Goal: Task Accomplishment & Management: Use online tool/utility

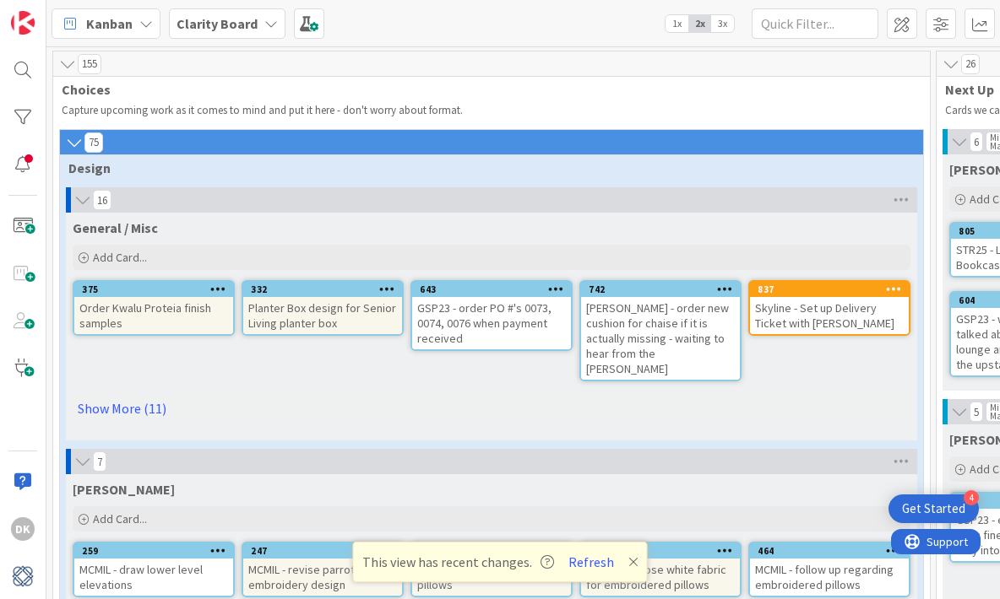
scroll to position [1275, 1201]
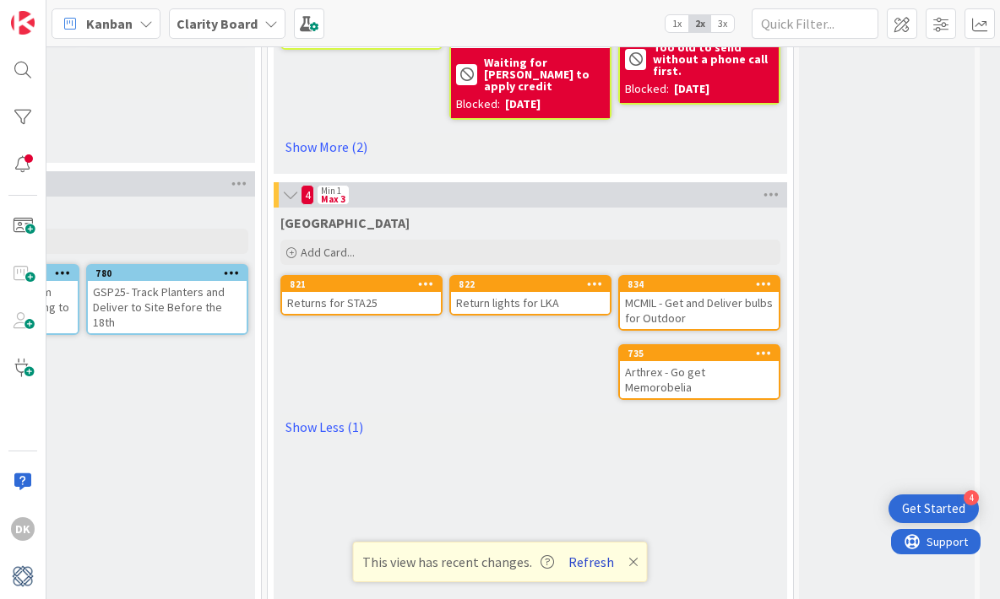
click at [583, 568] on button "Refresh" at bounding box center [590, 562] width 57 height 22
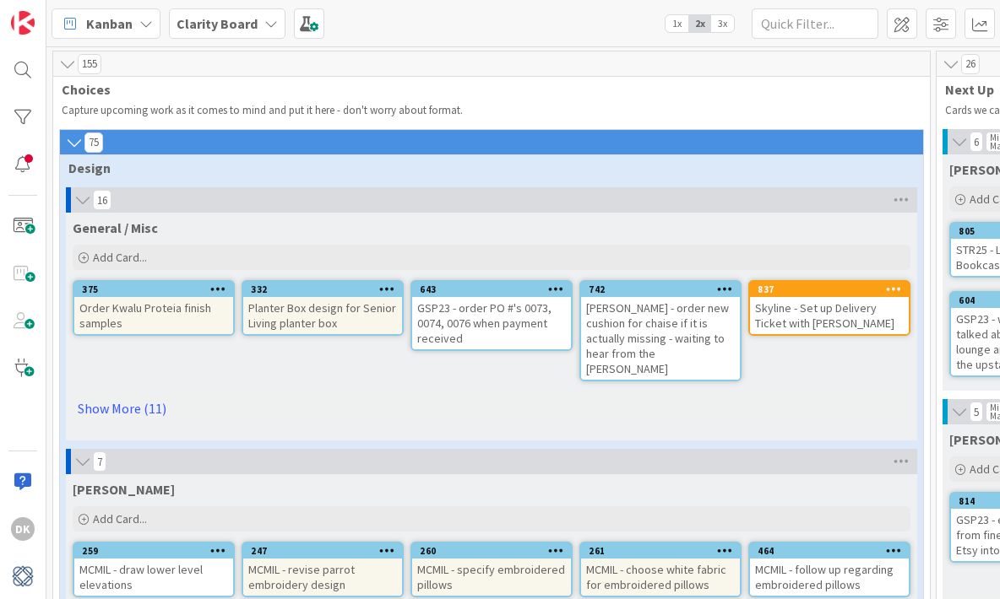
click at [244, 28] on b "Clarity Board" at bounding box center [216, 23] width 81 height 17
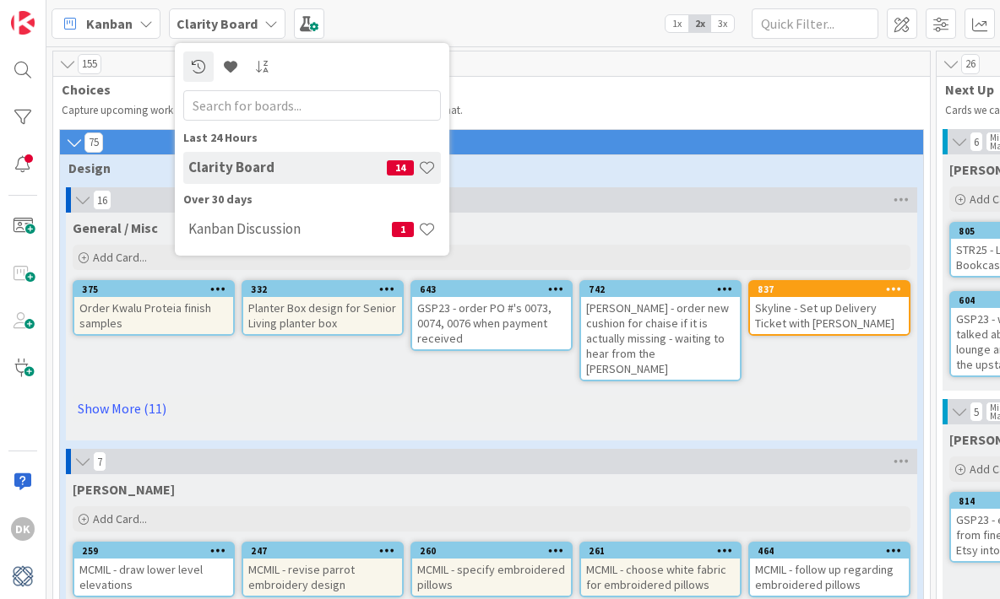
click at [632, 109] on p "Capture upcoming work as it comes to mind and put it here - don't worry about f…" at bounding box center [492, 111] width 860 height 14
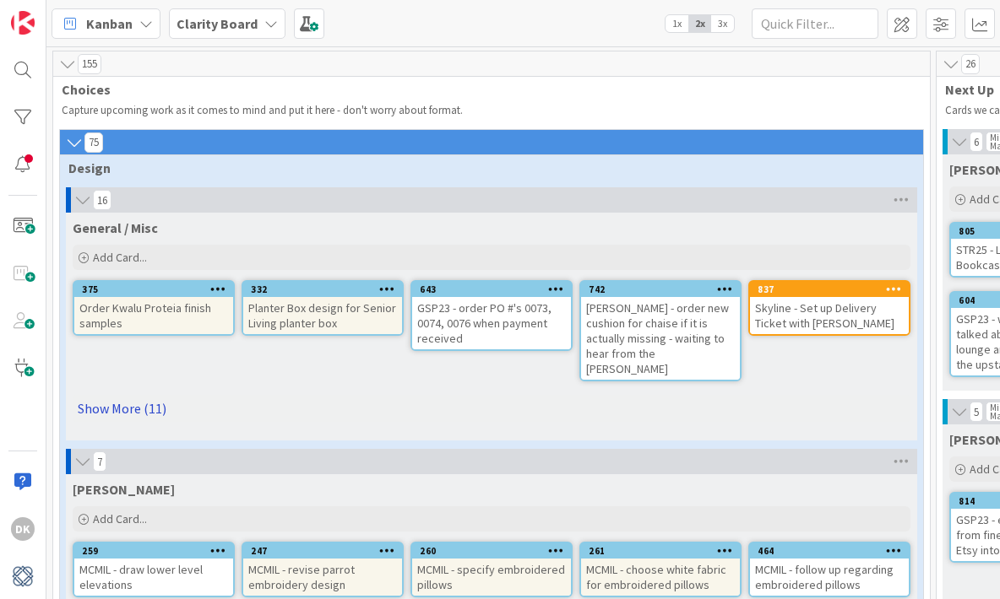
click at [127, 395] on link "Show More (11)" at bounding box center [492, 408] width 838 height 27
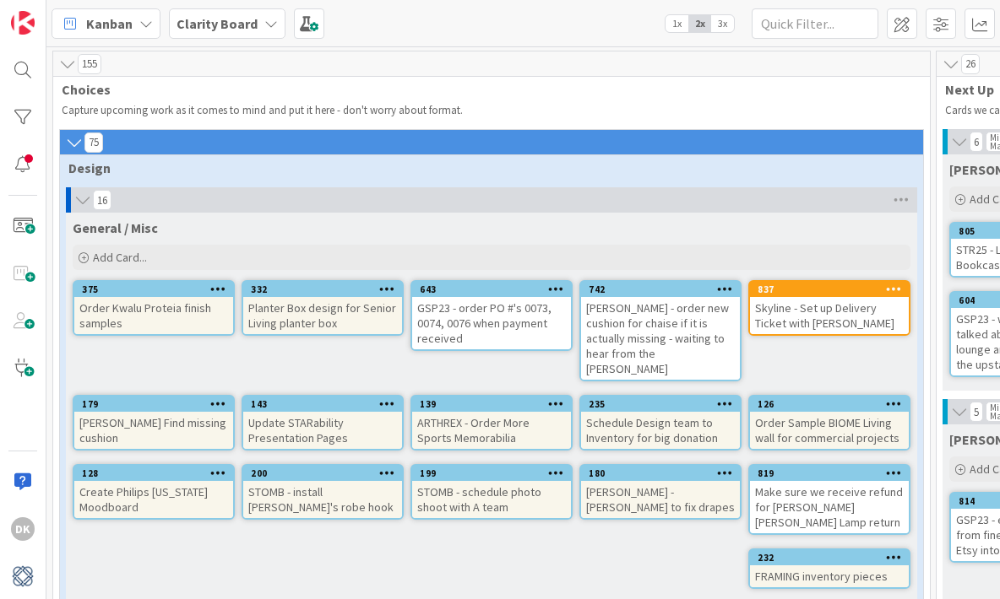
click at [251, 22] on b "Clarity Board" at bounding box center [216, 23] width 81 height 17
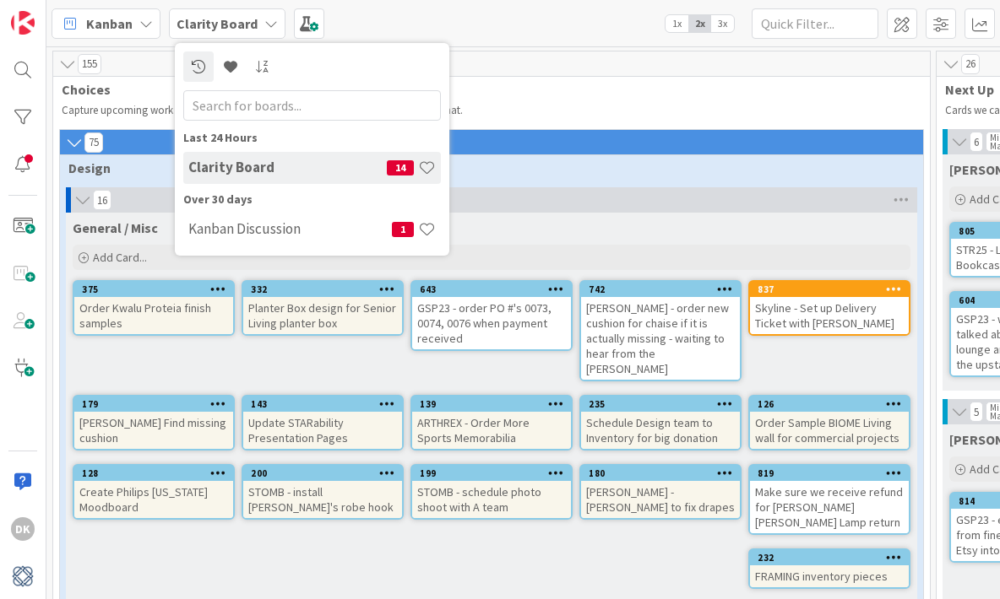
click at [251, 22] on b "Clarity Board" at bounding box center [216, 23] width 81 height 17
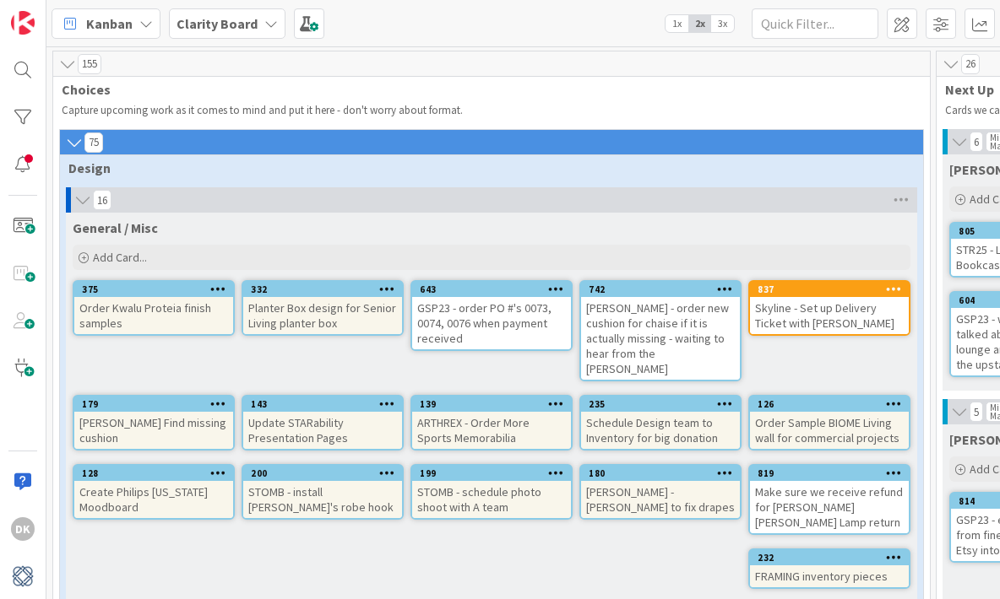
click at [110, 19] on span "Kanban" at bounding box center [109, 24] width 46 height 20
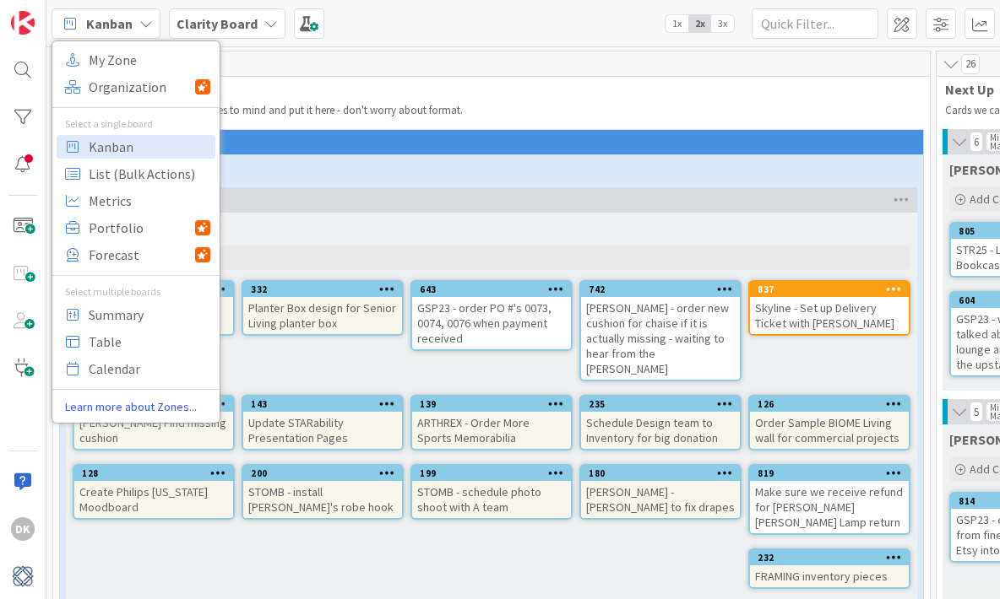
click at [124, 19] on span "Kanban" at bounding box center [109, 24] width 46 height 20
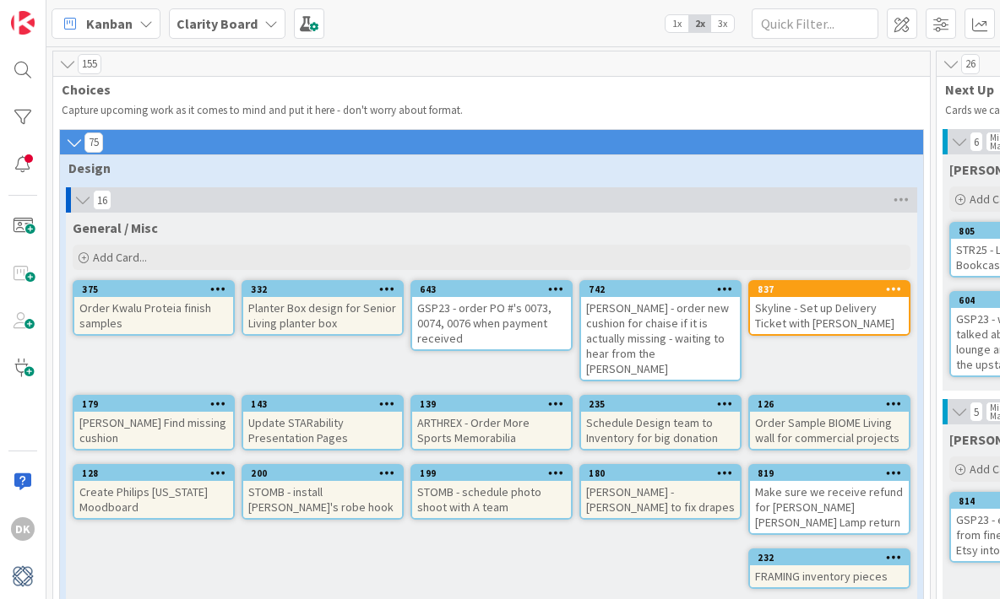
click at [242, 25] on b "Clarity Board" at bounding box center [216, 23] width 81 height 17
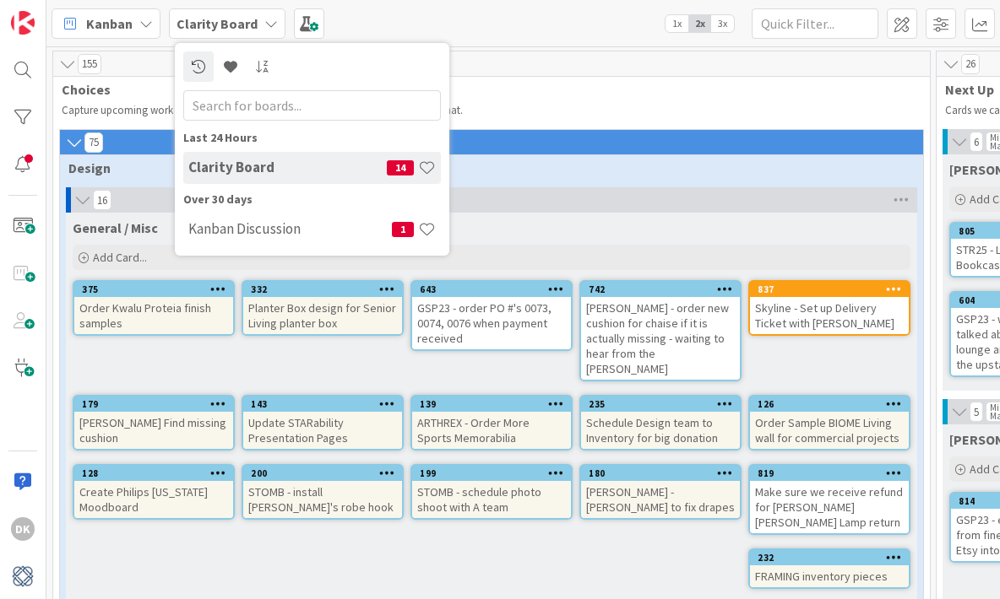
click at [145, 14] on div "Kanban" at bounding box center [106, 23] width 109 height 30
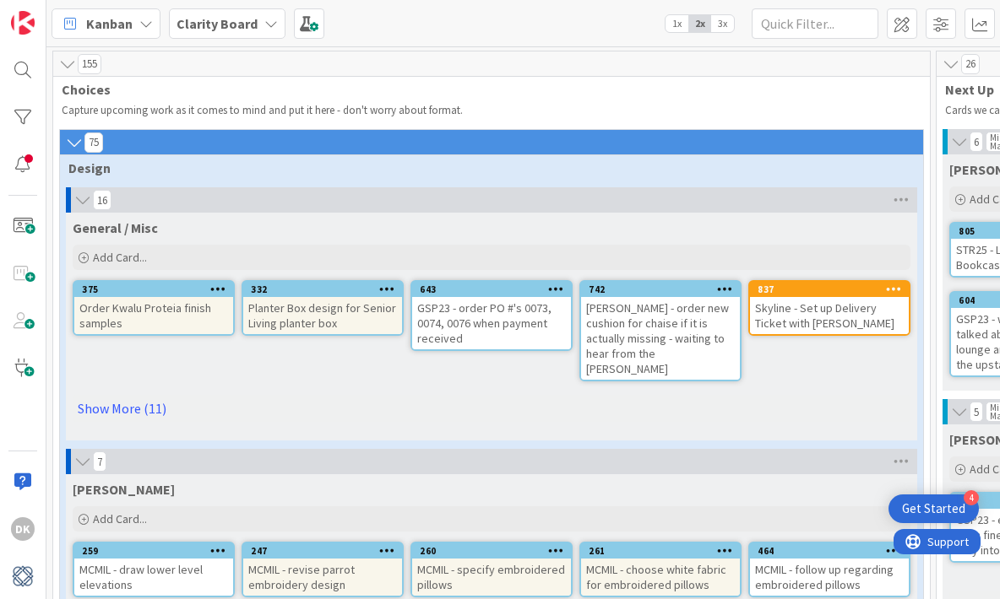
click at [242, 17] on b "Clarity Board" at bounding box center [216, 23] width 81 height 17
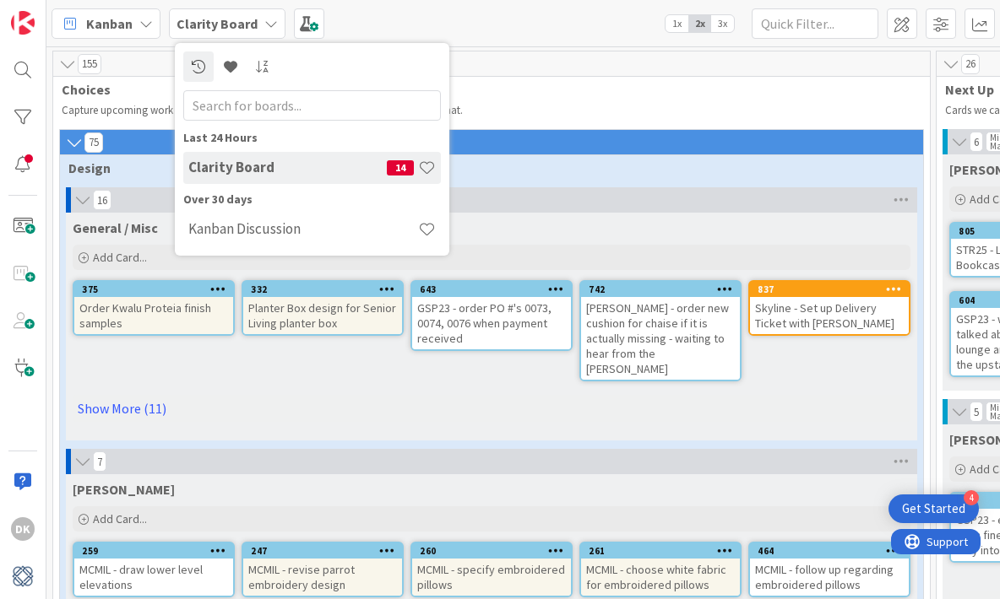
click at [122, 17] on span "Kanban" at bounding box center [109, 24] width 46 height 20
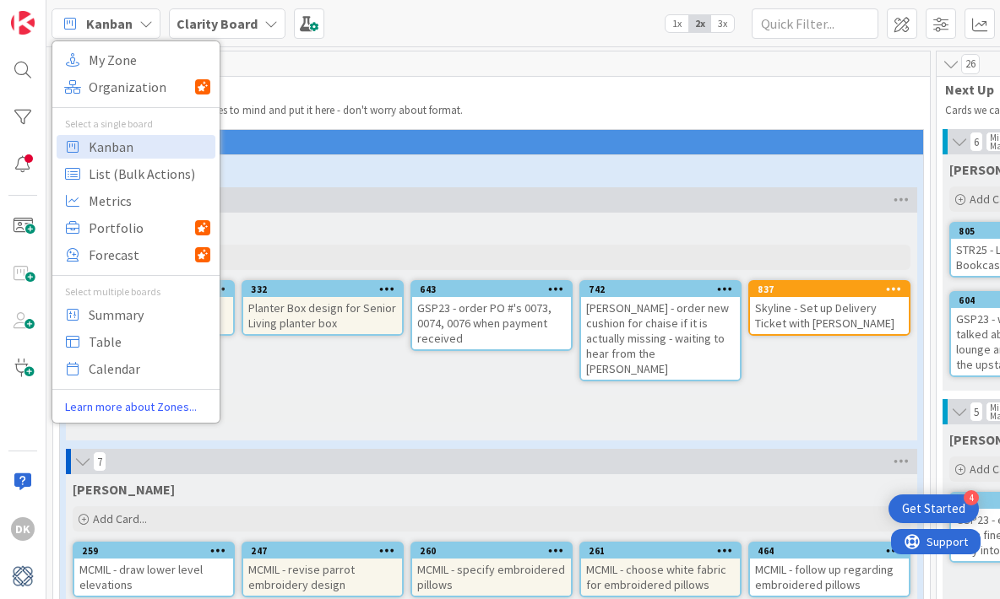
click at [202, 28] on b "Clarity Board" at bounding box center [216, 23] width 81 height 17
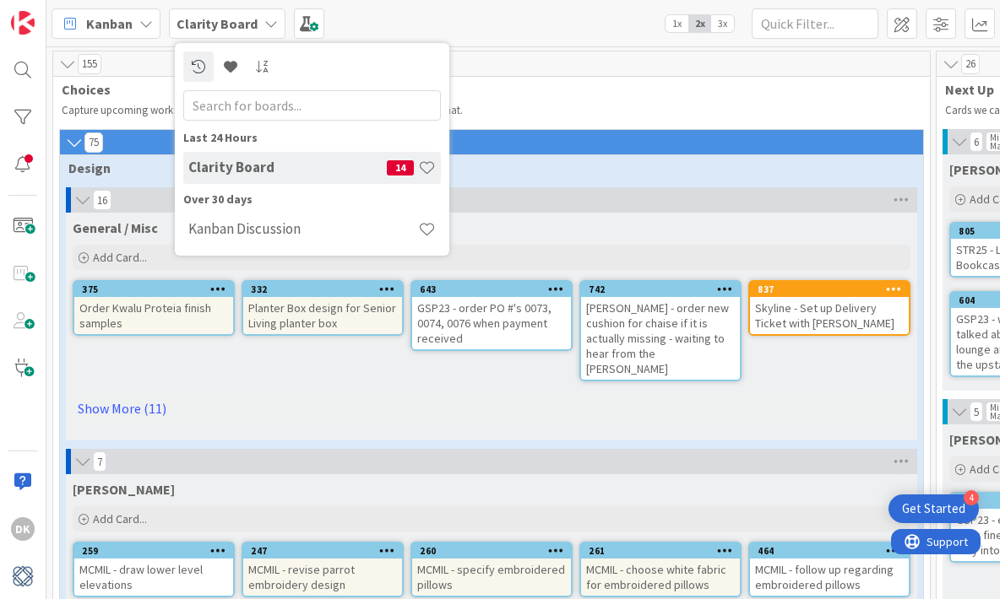
click at [304, 106] on input "text" at bounding box center [312, 105] width 258 height 30
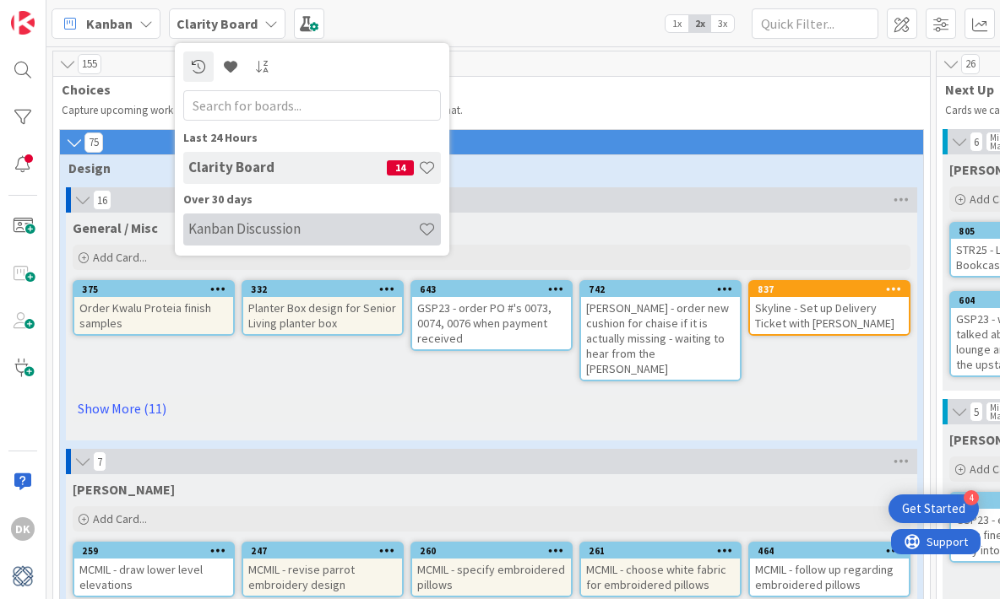
click at [238, 225] on h4 "Kanban Discussion" at bounding box center [303, 228] width 230 height 17
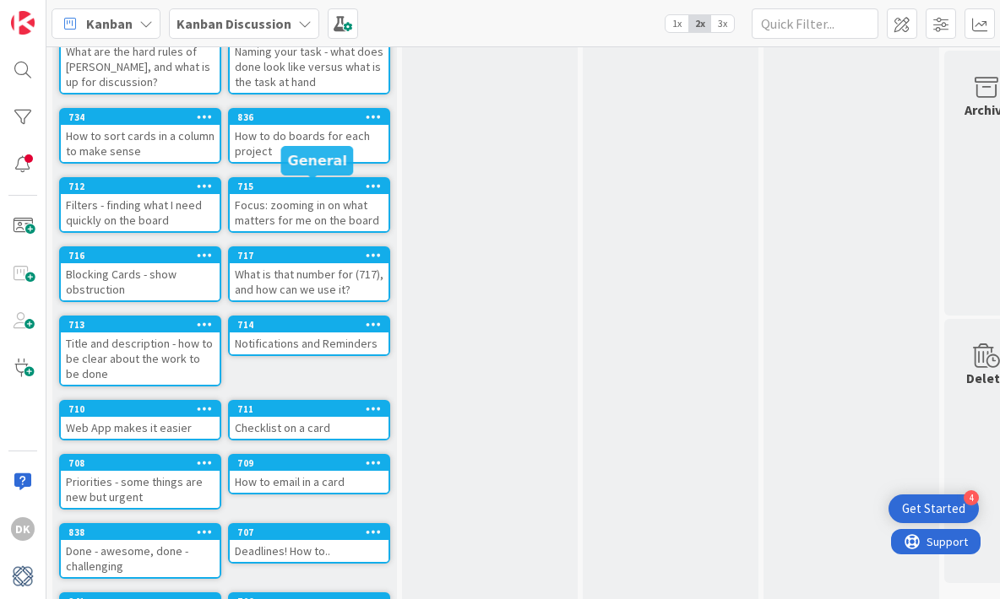
scroll to position [221, 0]
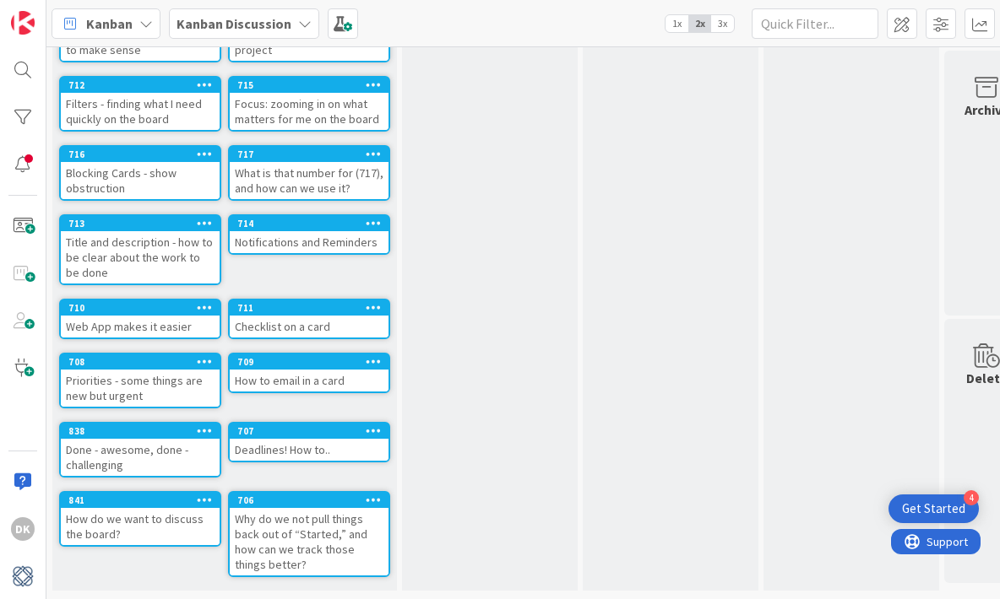
click at [370, 496] on icon at bounding box center [374, 500] width 16 height 12
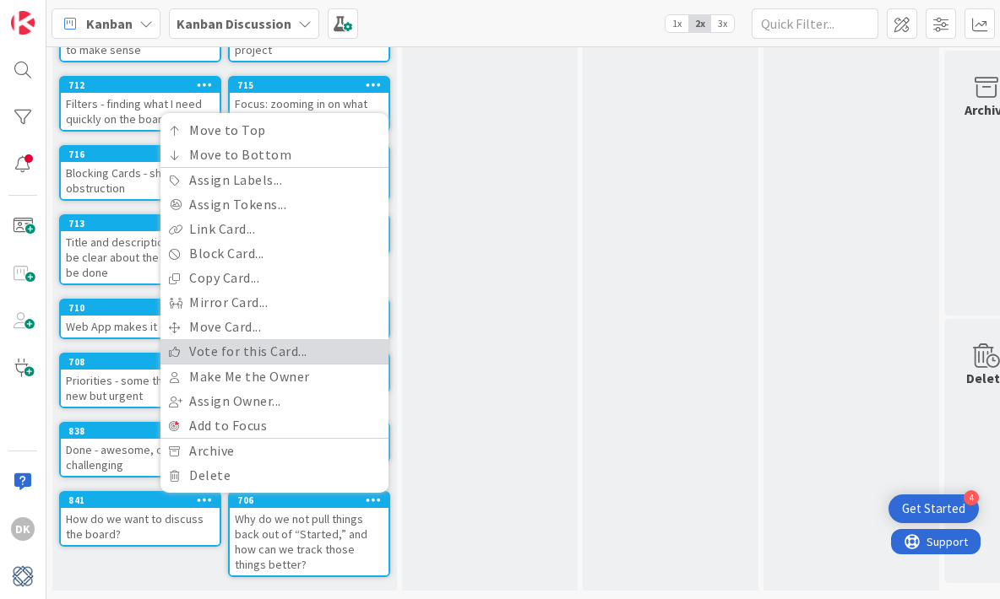
click at [344, 349] on link "Vote for this Card..." at bounding box center [274, 351] width 228 height 24
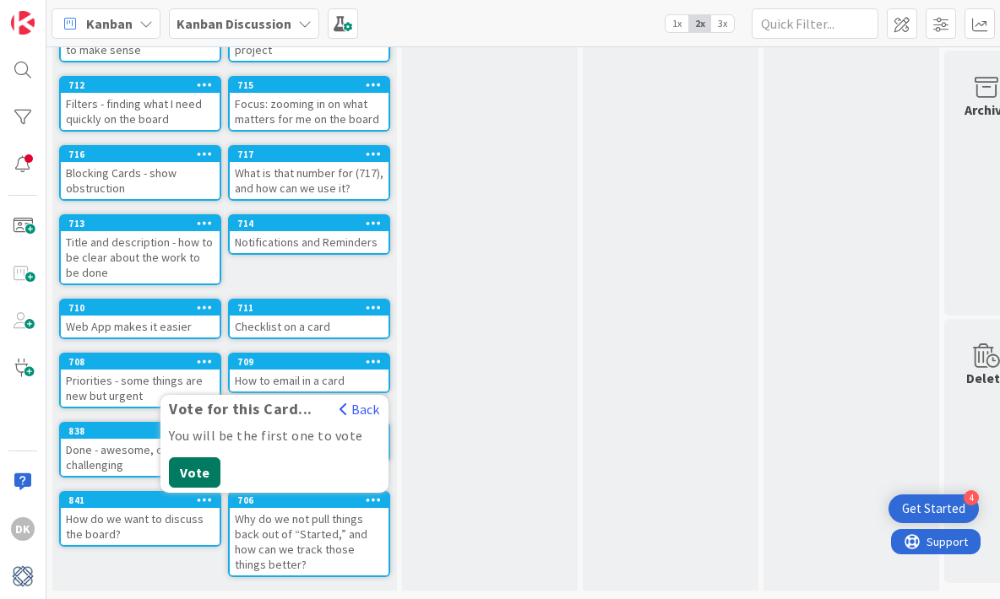
click at [195, 475] on button "Vote" at bounding box center [195, 473] width 52 height 30
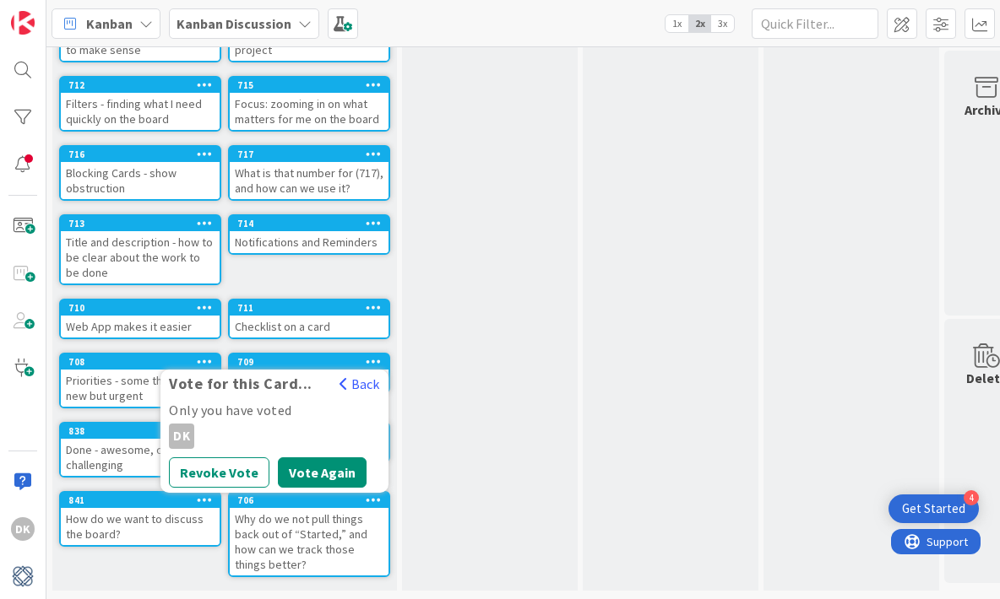
click at [461, 506] on div "To Discuss Add Card..." at bounding box center [490, 223] width 176 height 736
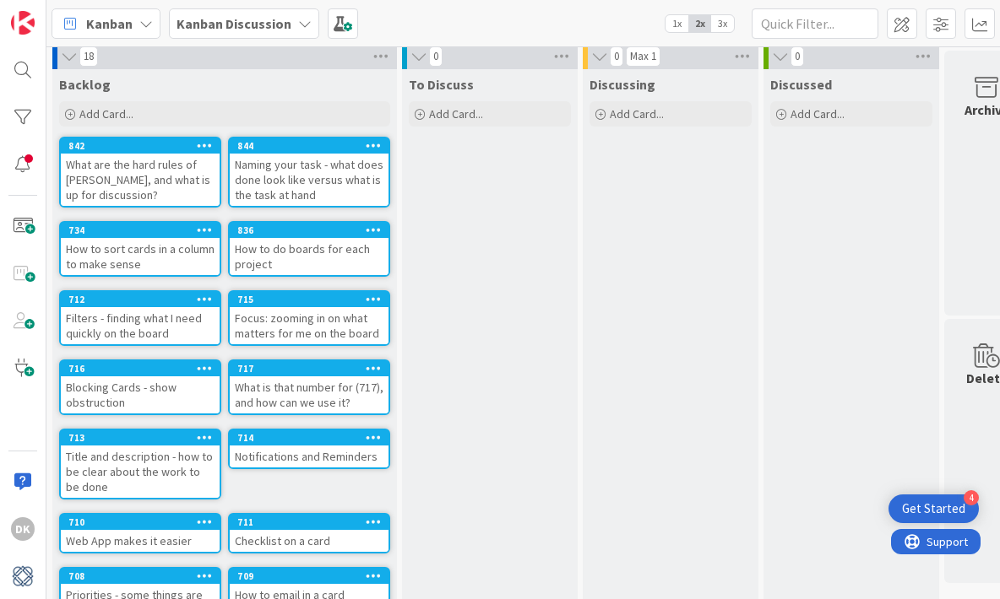
scroll to position [0, 0]
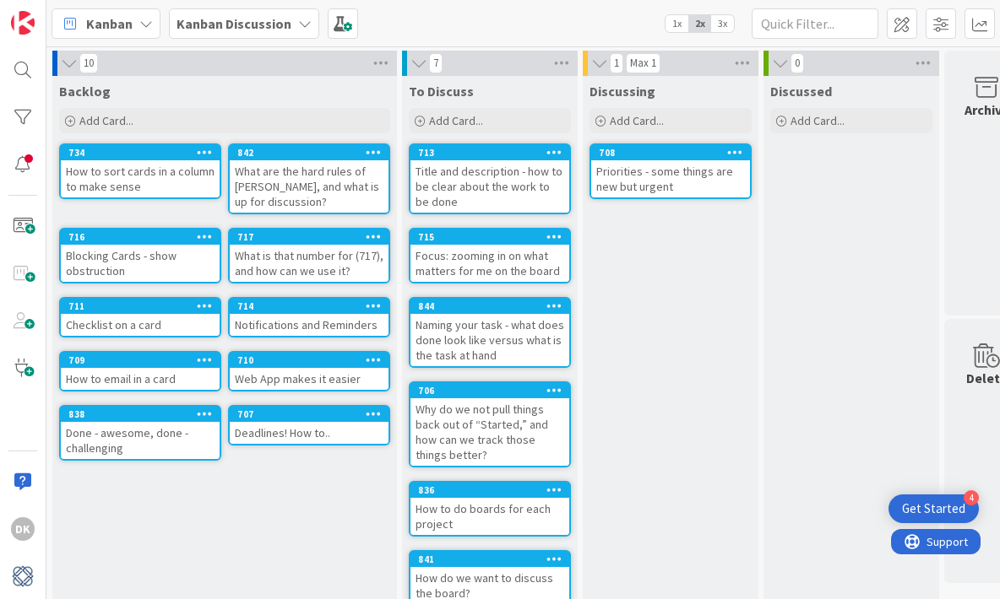
click at [241, 22] on b "Kanban Discussion" at bounding box center [233, 23] width 115 height 17
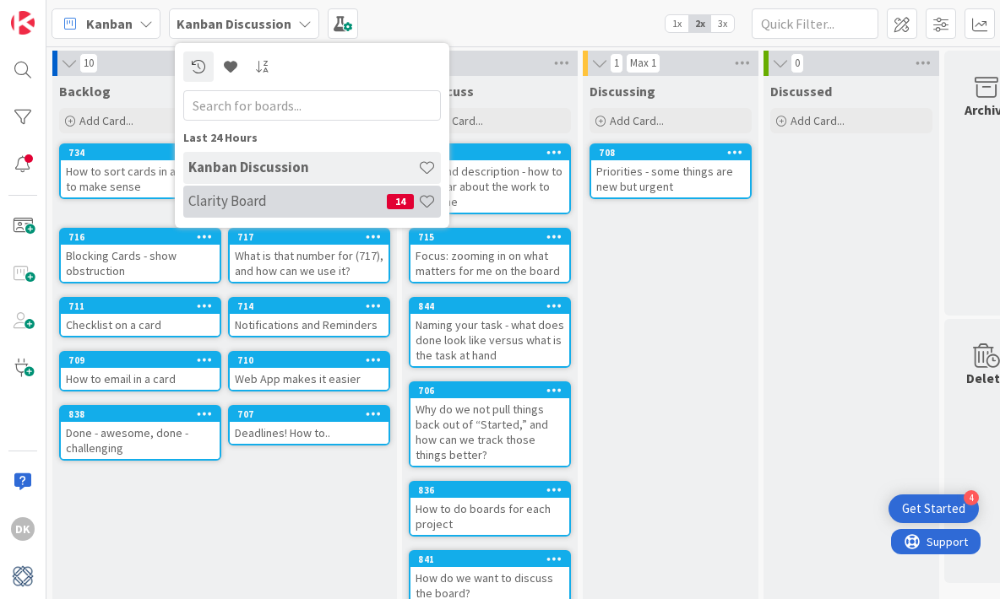
click at [318, 196] on h4 "Clarity Board" at bounding box center [287, 201] width 198 height 17
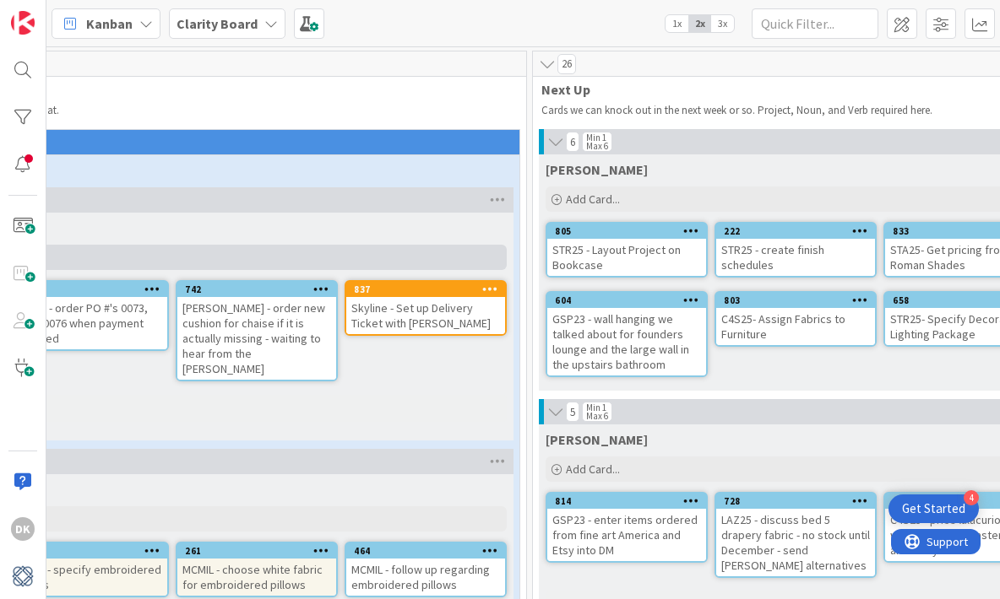
scroll to position [0, 583]
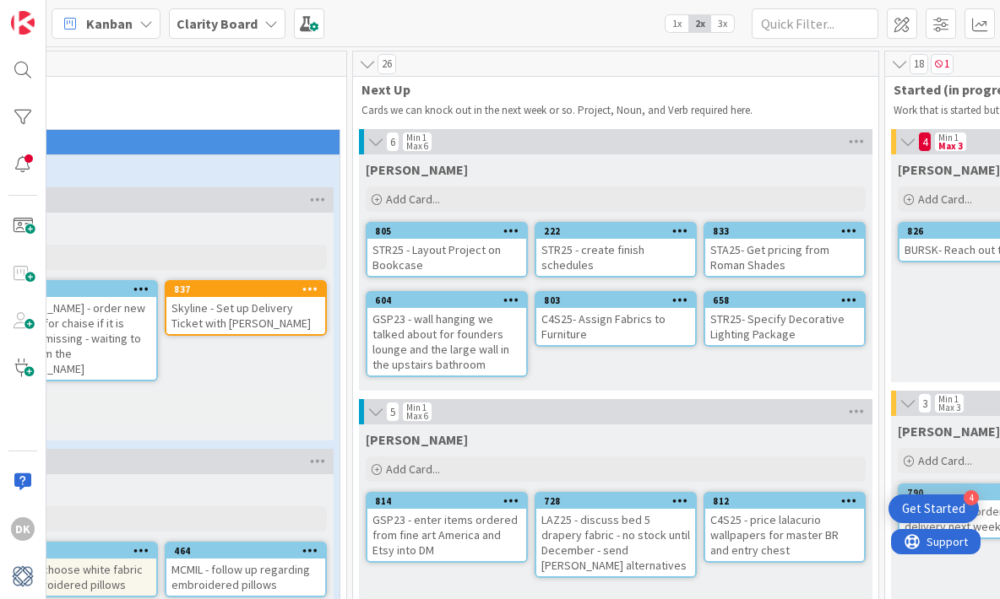
click at [723, 27] on span "3x" at bounding box center [722, 23] width 23 height 17
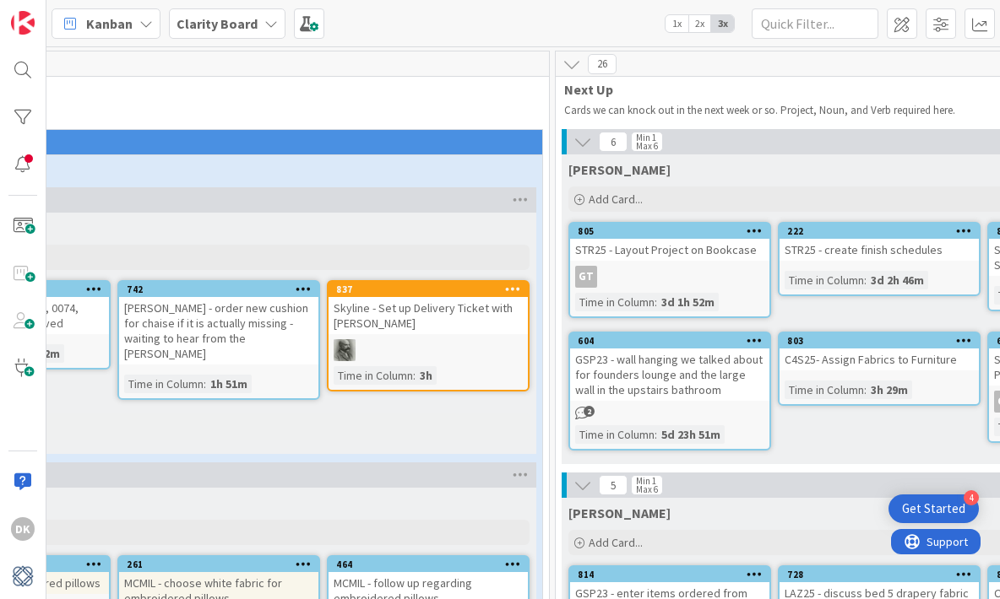
click at [702, 25] on span "2x" at bounding box center [699, 23] width 23 height 17
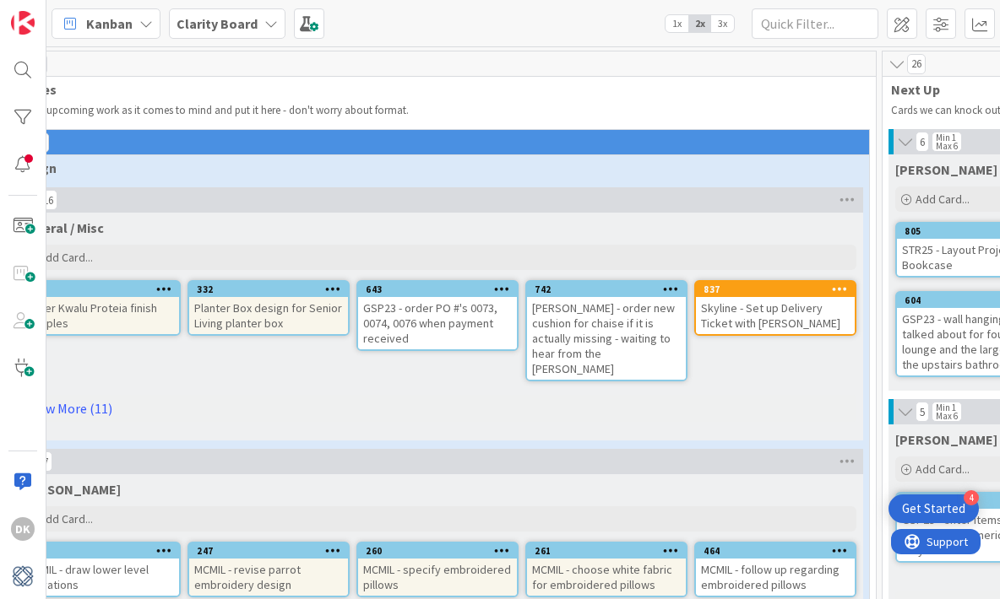
scroll to position [0, 0]
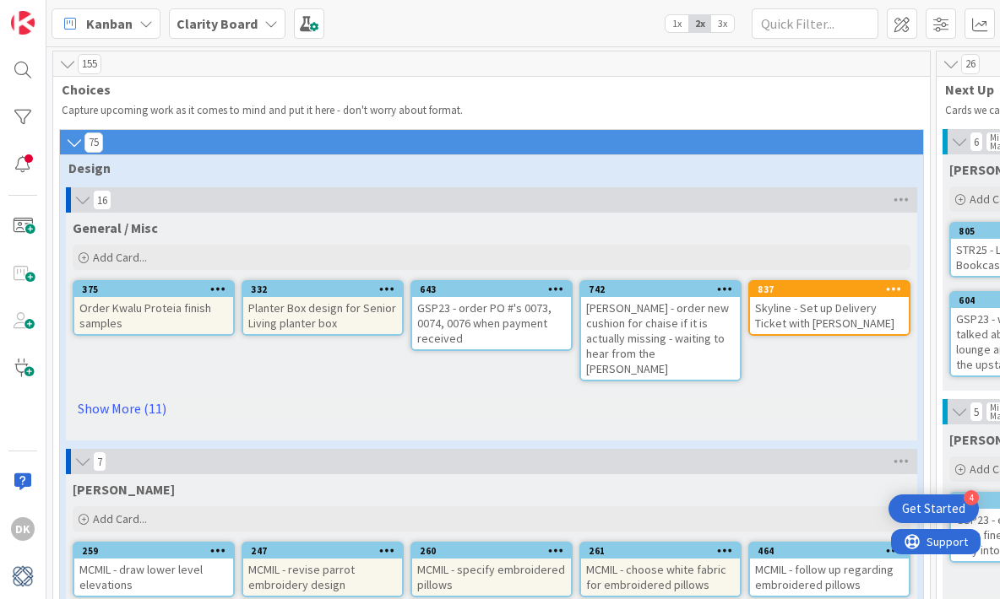
click at [67, 71] on icon at bounding box center [67, 64] width 19 height 17
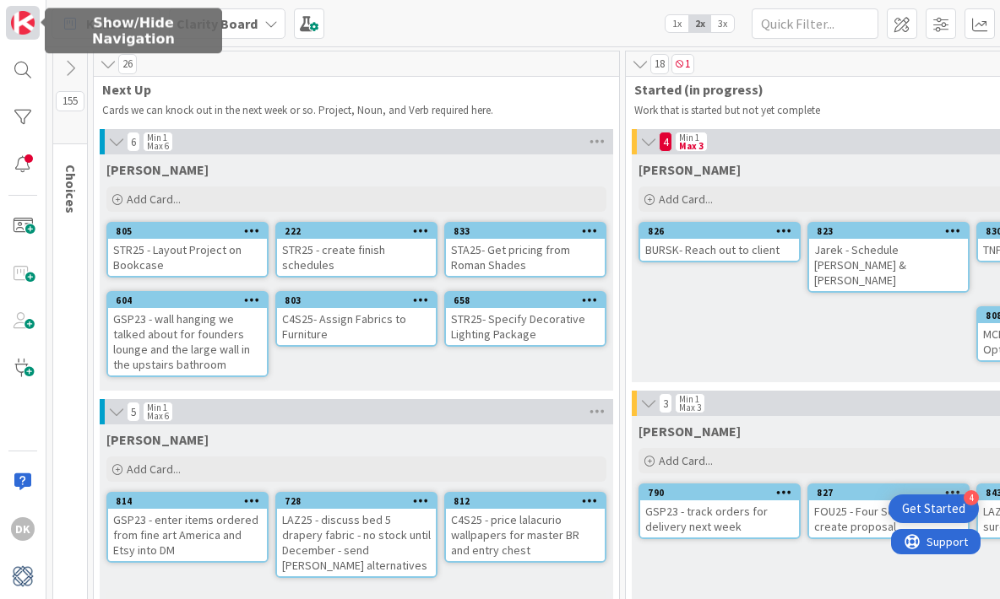
click at [28, 31] on img at bounding box center [23, 23] width 24 height 24
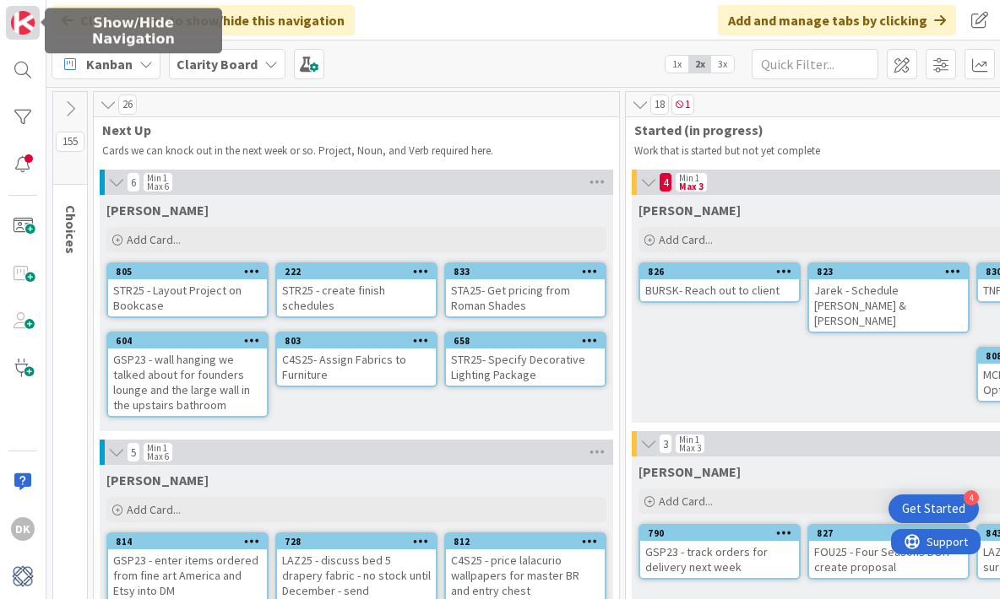
click at [28, 31] on img at bounding box center [23, 23] width 24 height 24
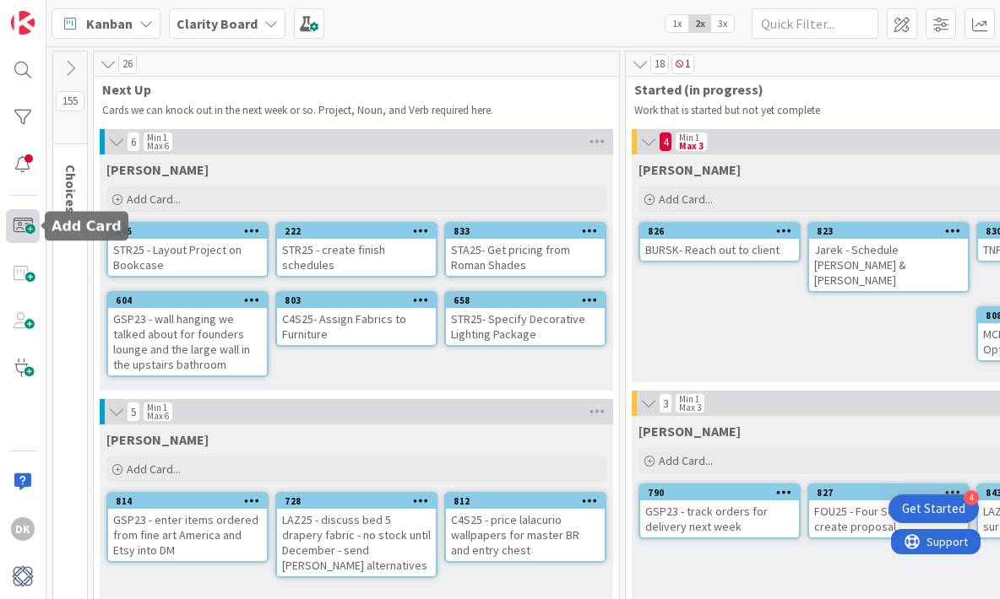
click at [28, 230] on span at bounding box center [23, 226] width 34 height 34
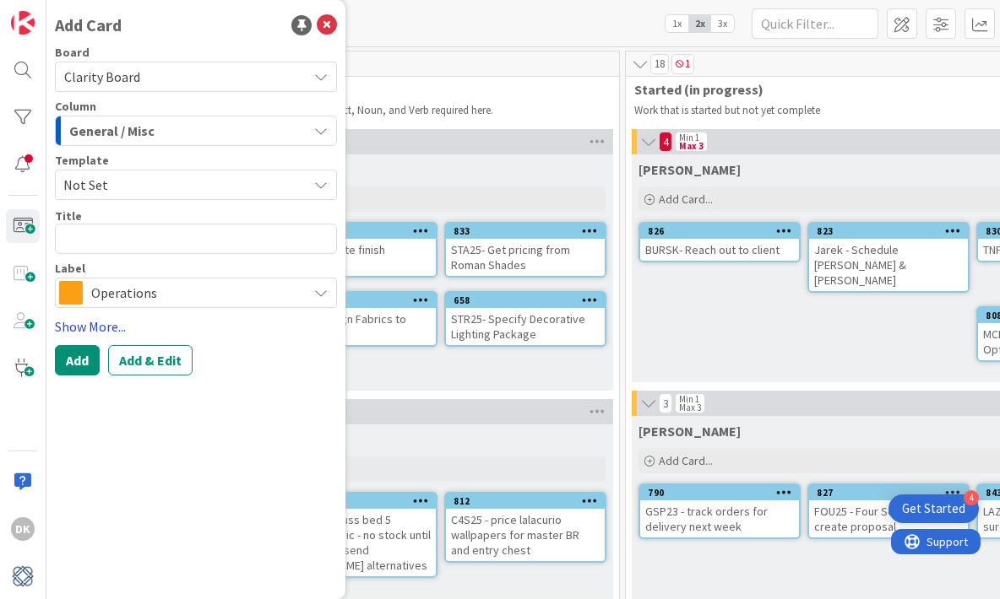
click at [103, 322] on link "Show More..." at bounding box center [196, 327] width 282 height 20
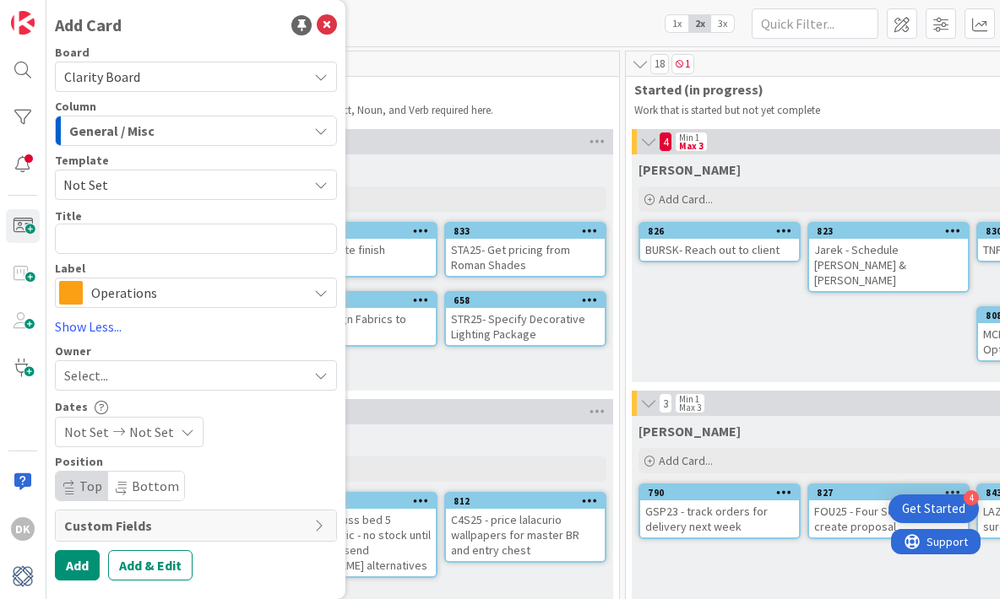
click at [256, 521] on span "Custom Fields" at bounding box center [184, 526] width 241 height 20
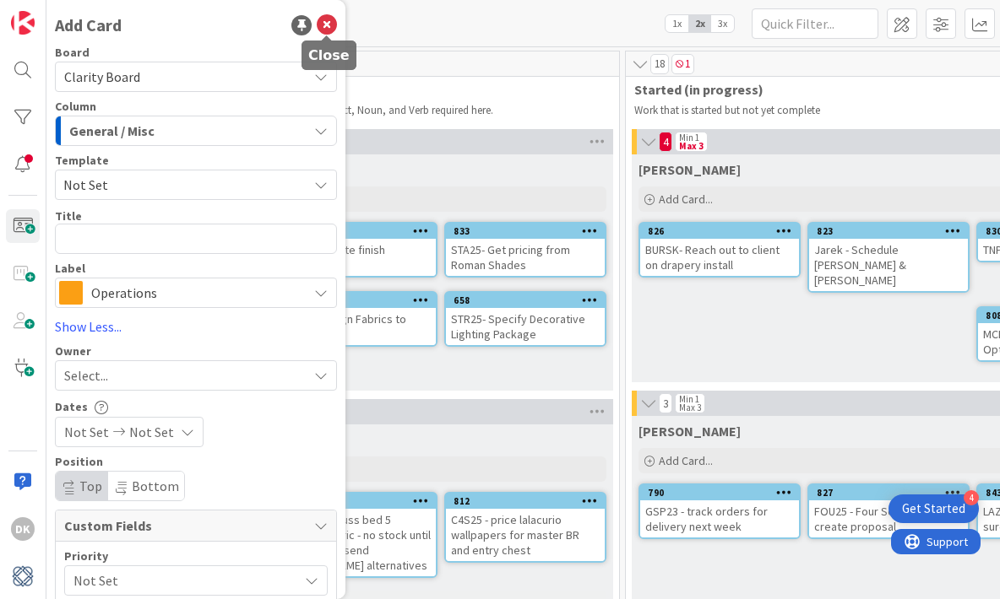
click at [332, 28] on icon at bounding box center [327, 25] width 20 height 20
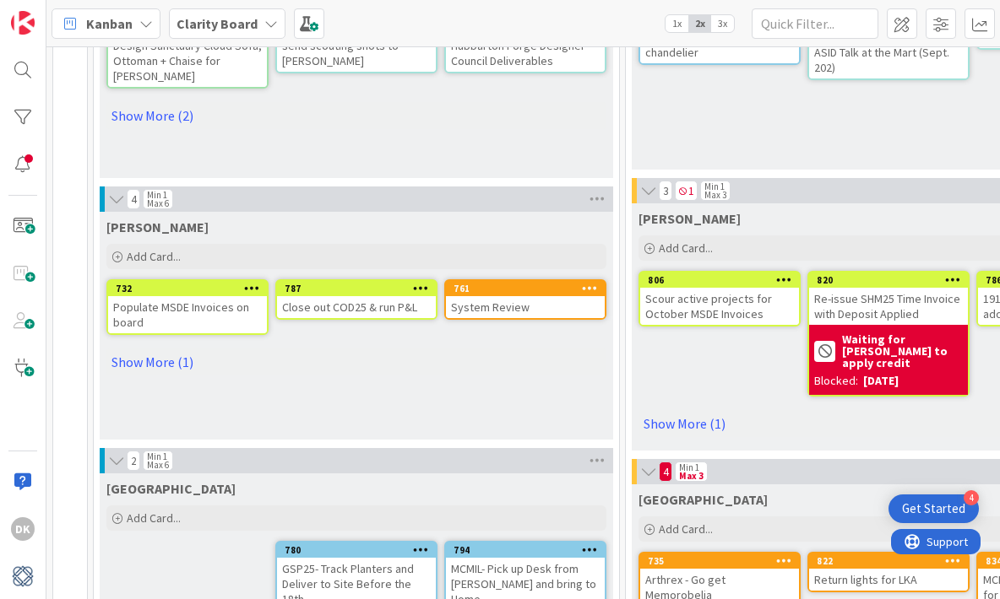
scroll to position [1118, 0]
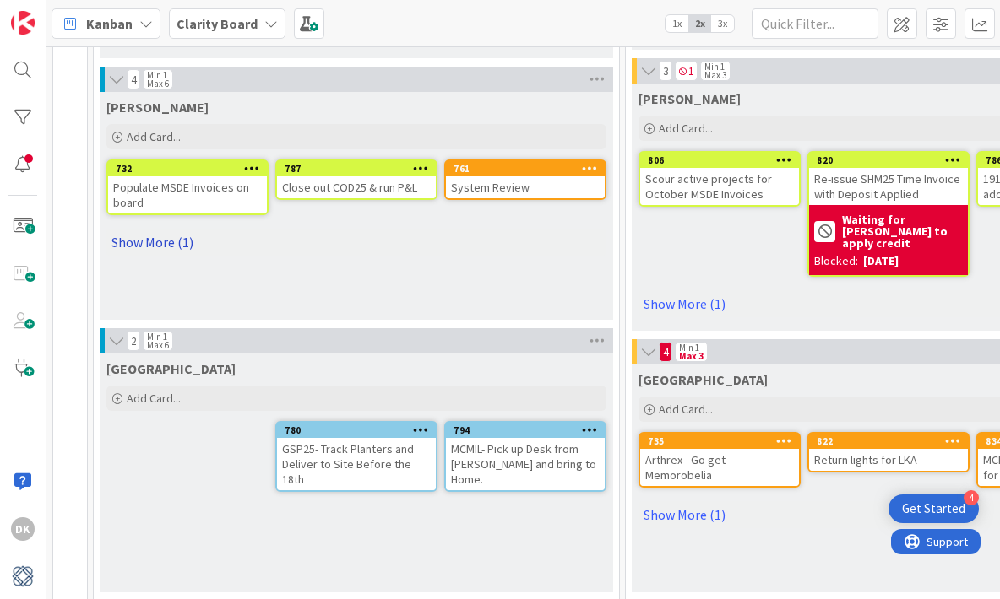
click at [160, 250] on link "Show More (1)" at bounding box center [356, 242] width 500 height 27
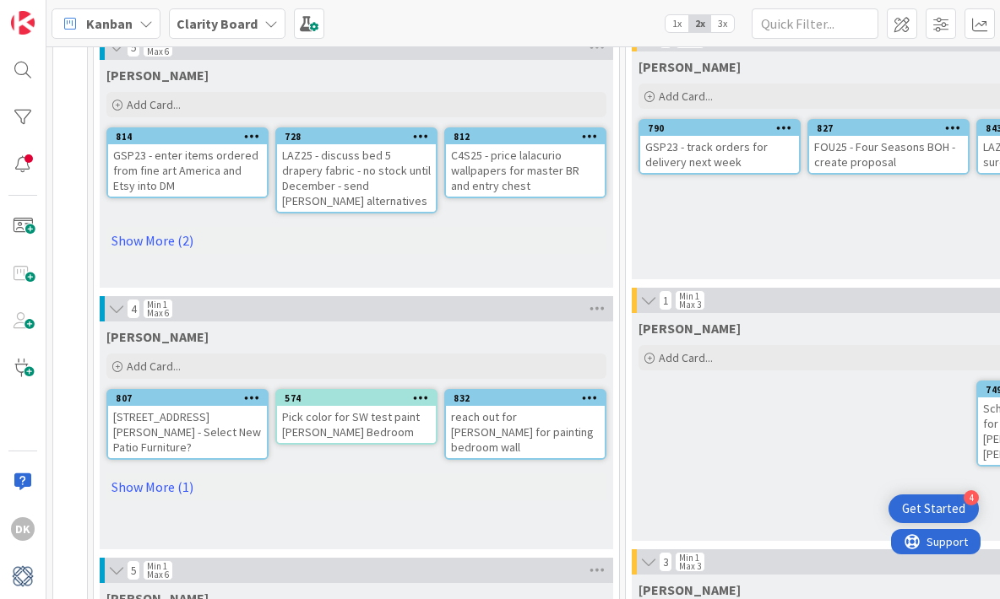
scroll to position [0, 0]
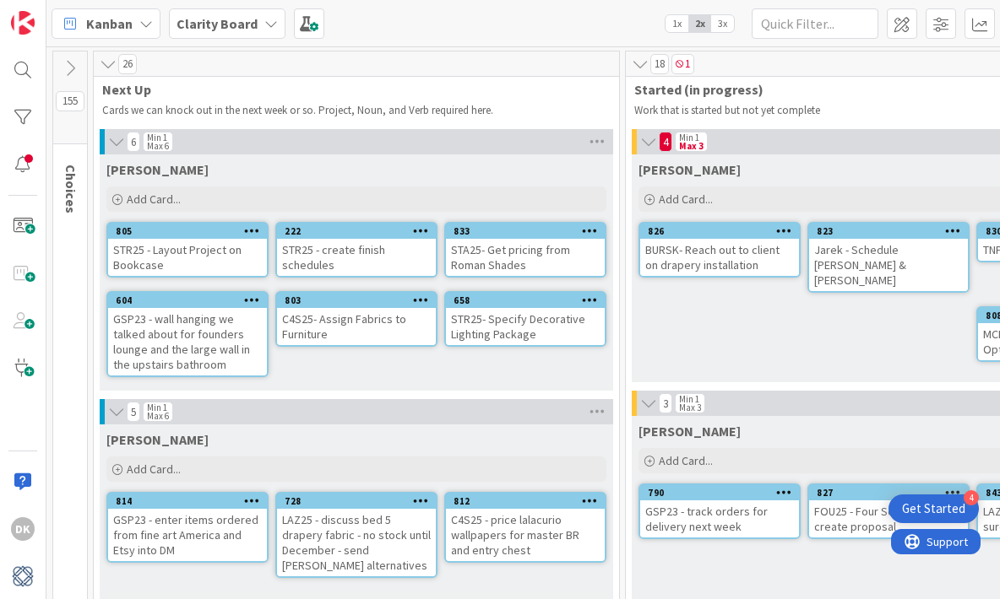
click at [65, 72] on icon at bounding box center [70, 68] width 19 height 19
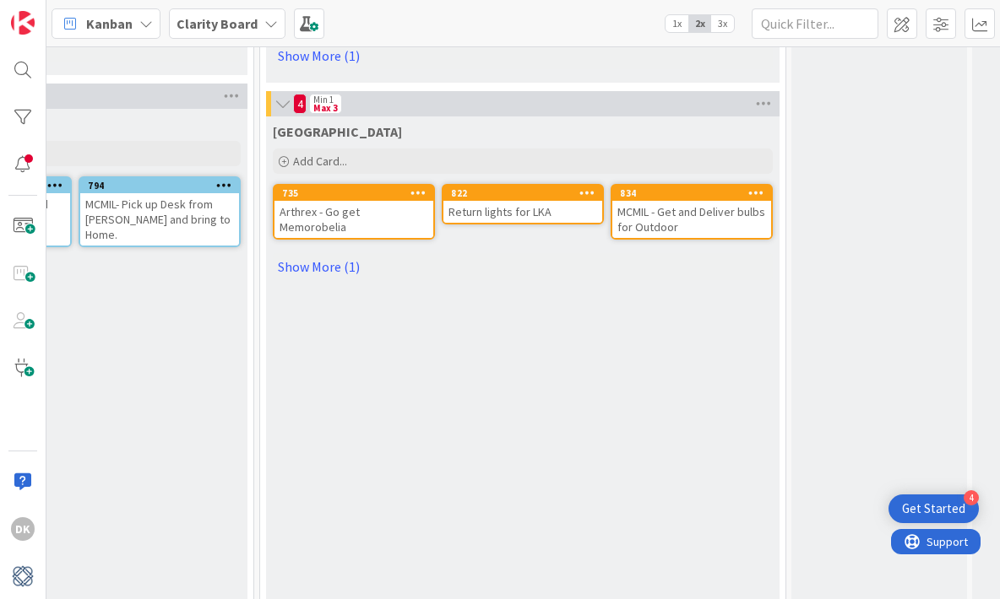
scroll to position [1366, 1187]
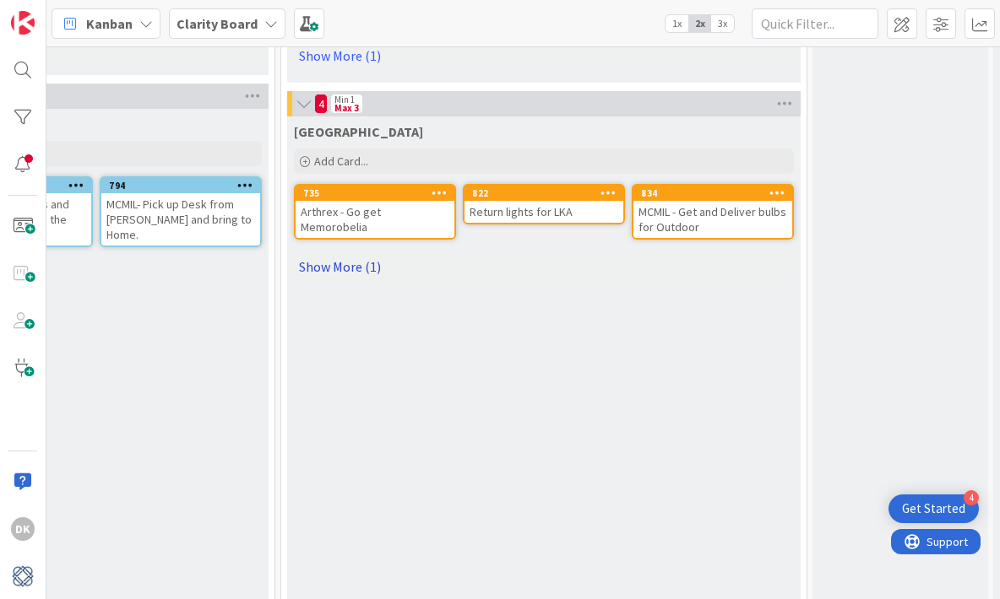
click at [357, 253] on link "Show More (1)" at bounding box center [544, 266] width 500 height 27
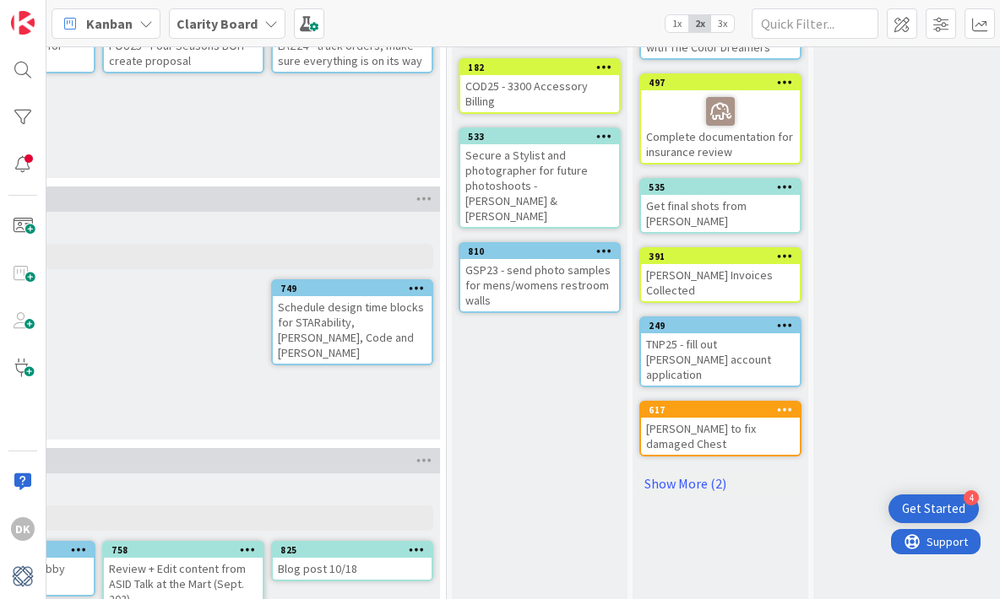
scroll to position [485, 1548]
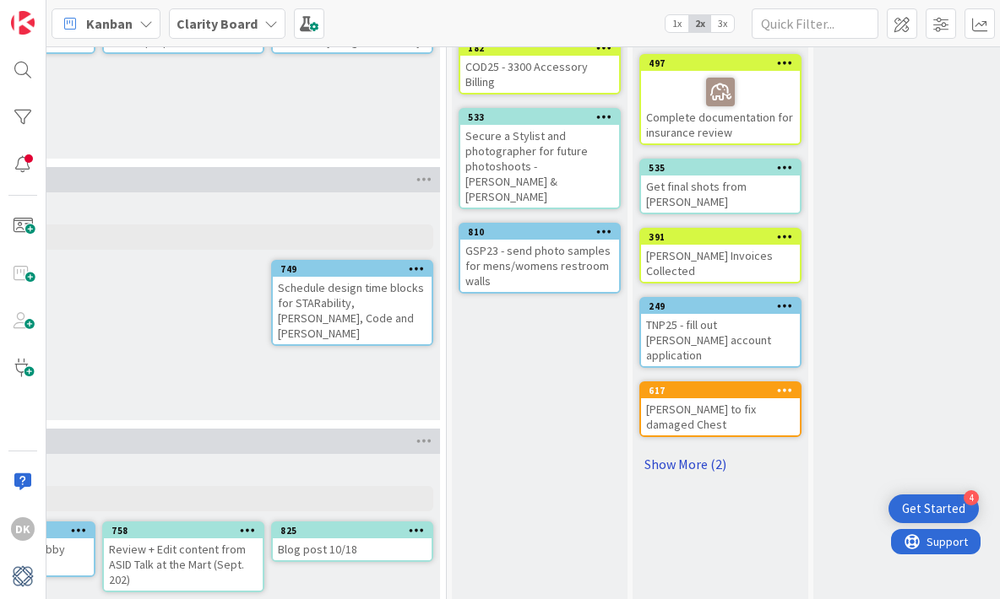
click at [688, 451] on link "Show More (2)" at bounding box center [720, 464] width 162 height 27
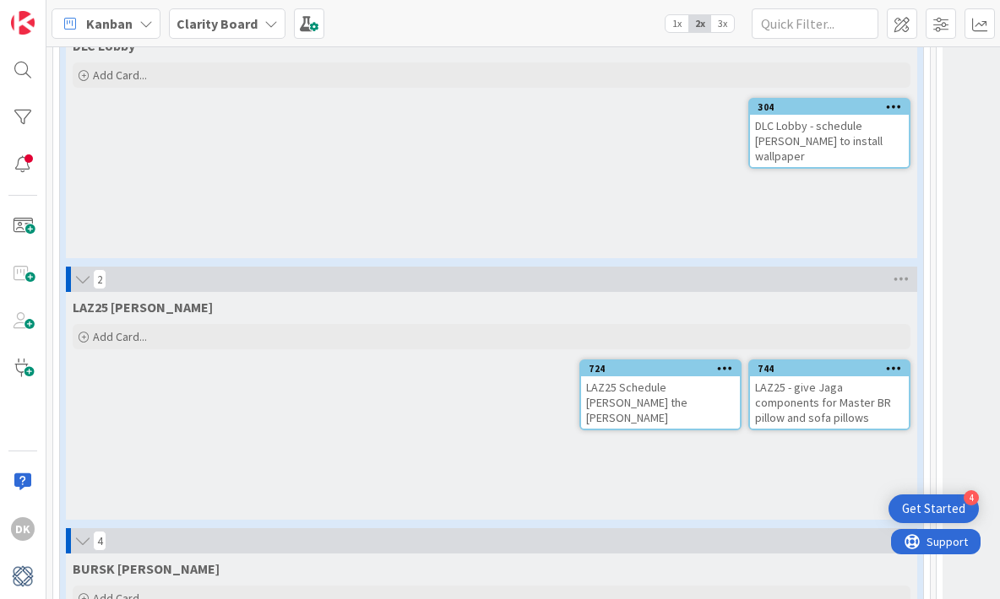
scroll to position [1735, 0]
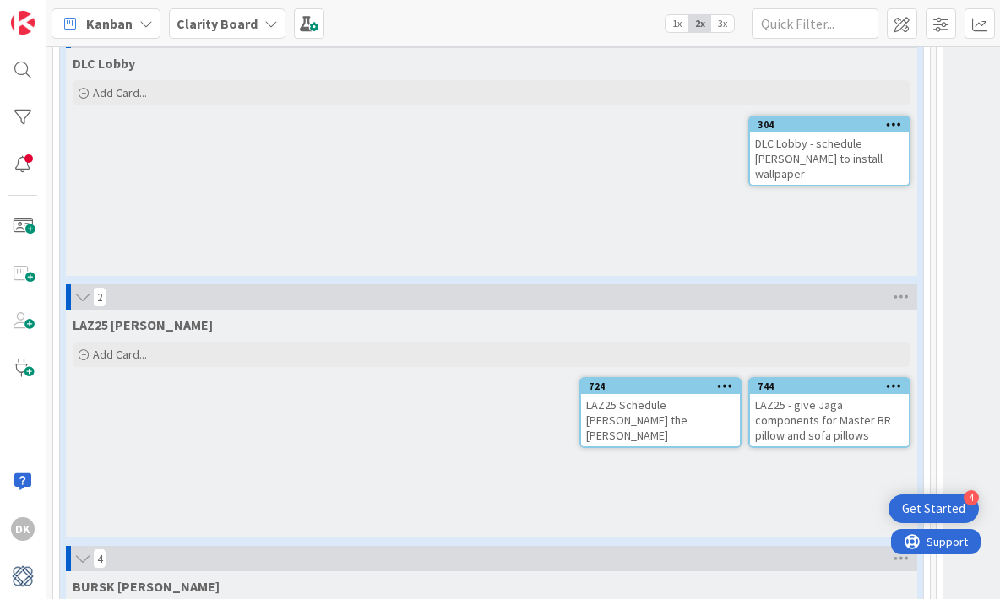
click at [893, 123] on icon at bounding box center [894, 124] width 16 height 12
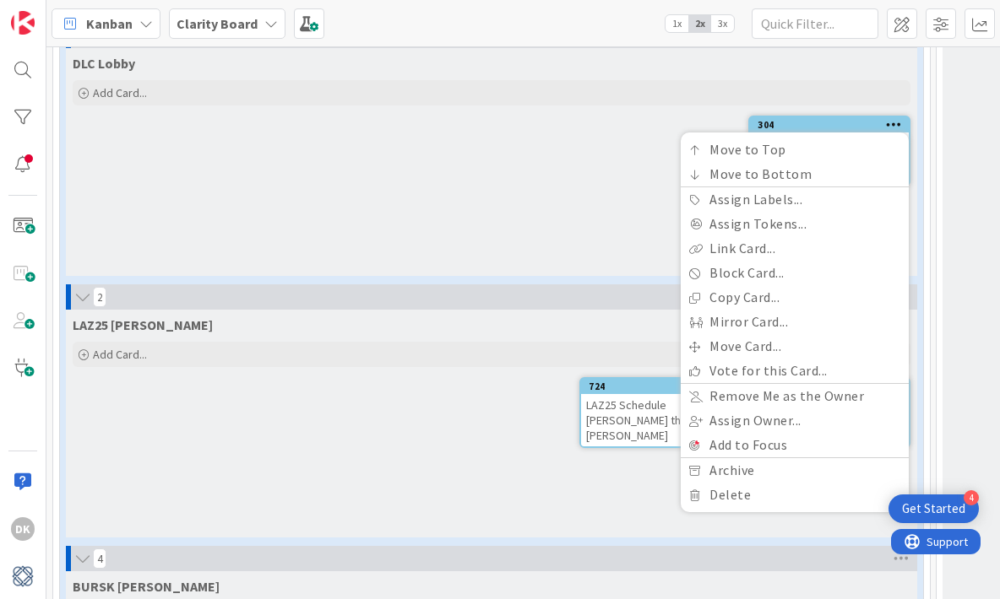
click at [560, 145] on div "DLC Lobby Add Card... 304 Move to Top Move to Bottom Assign Labels... Assign To…" at bounding box center [491, 162] width 851 height 228
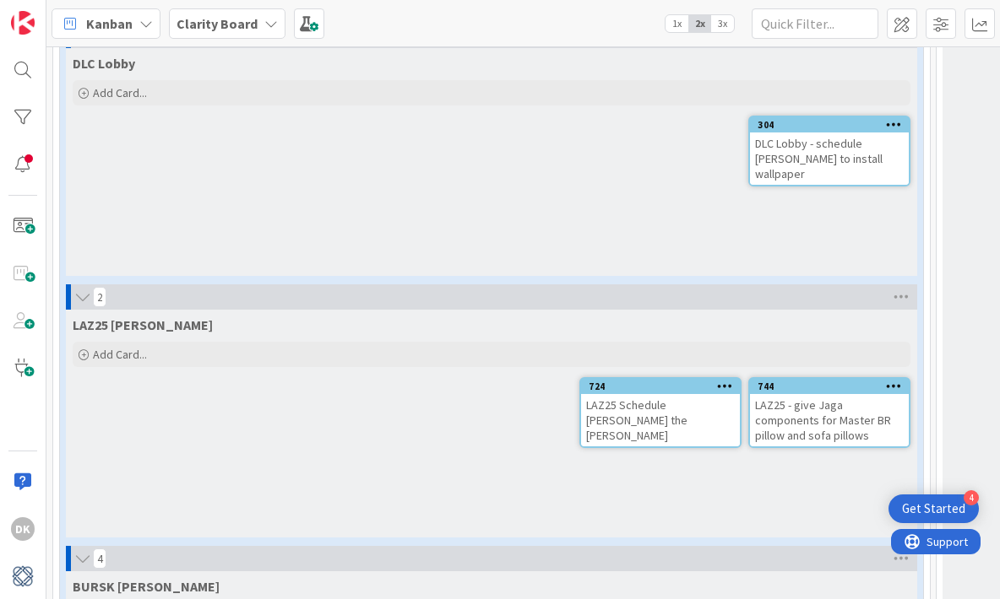
click at [807, 127] on div "304" at bounding box center [832, 125] width 151 height 12
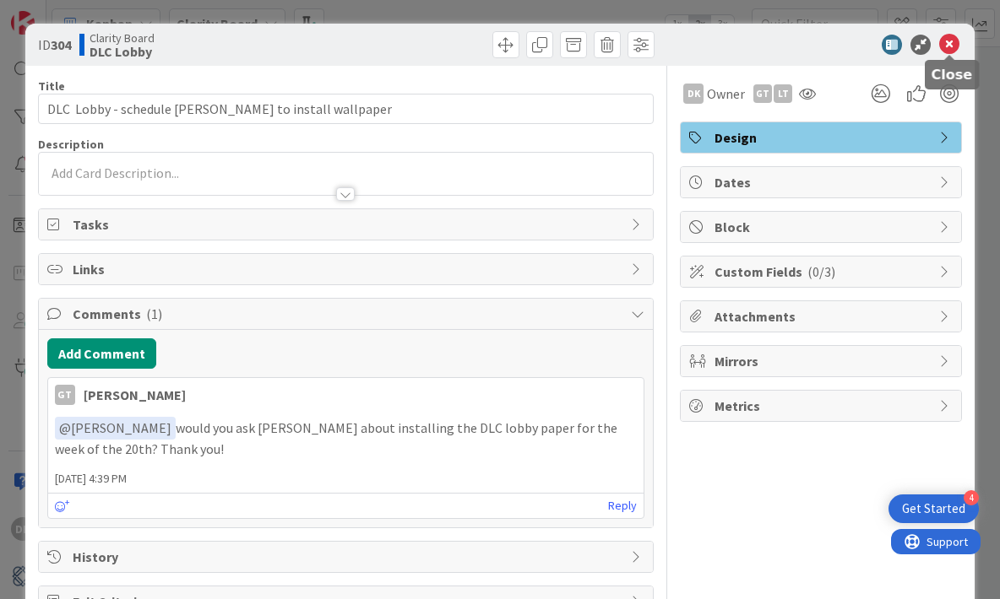
click at [956, 48] on icon at bounding box center [949, 45] width 20 height 20
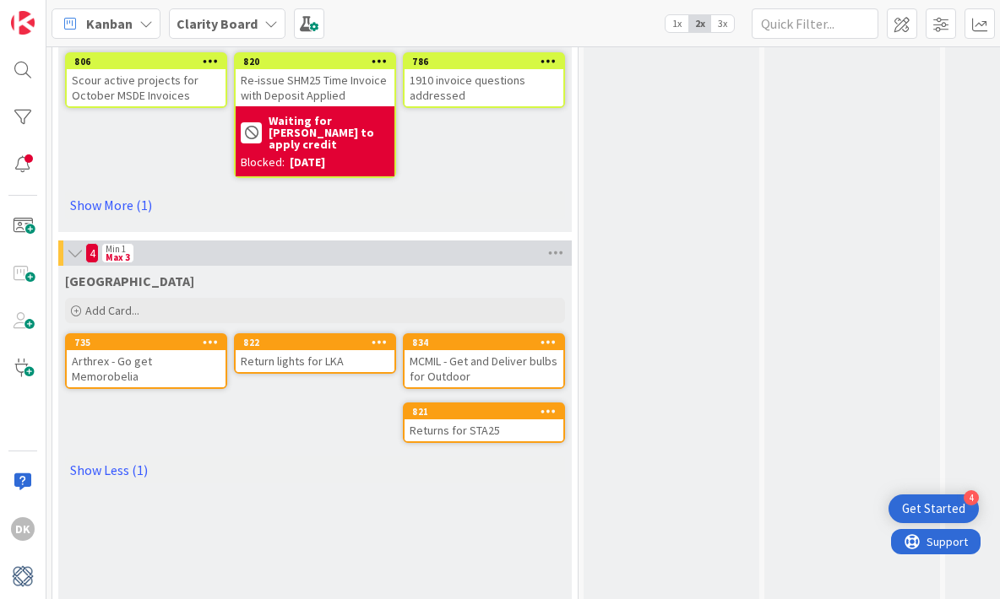
scroll to position [1255, 1416]
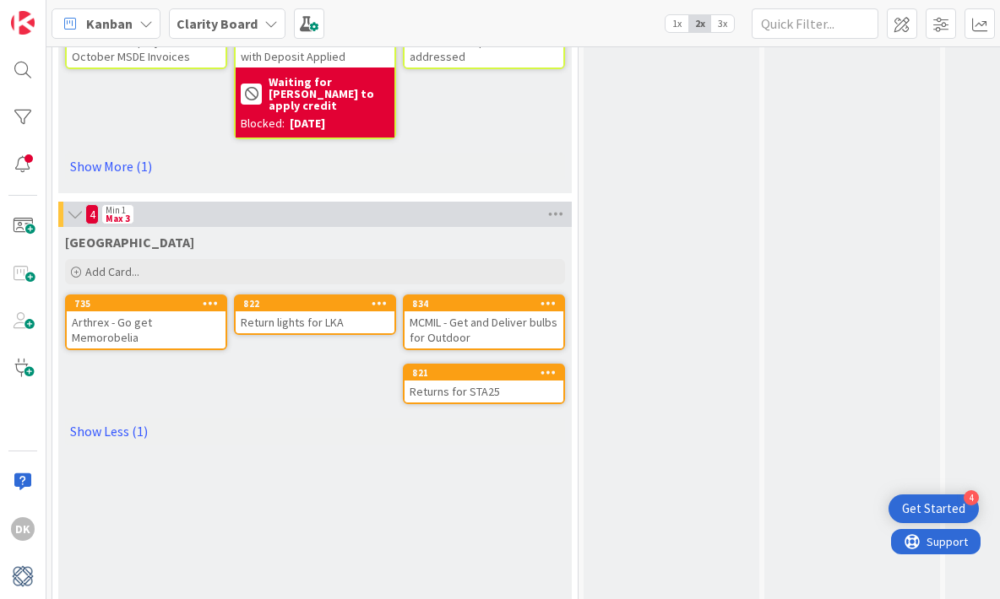
click at [530, 312] on div "MCMIL - Get and Deliver bulbs for Outdoor" at bounding box center [483, 330] width 159 height 37
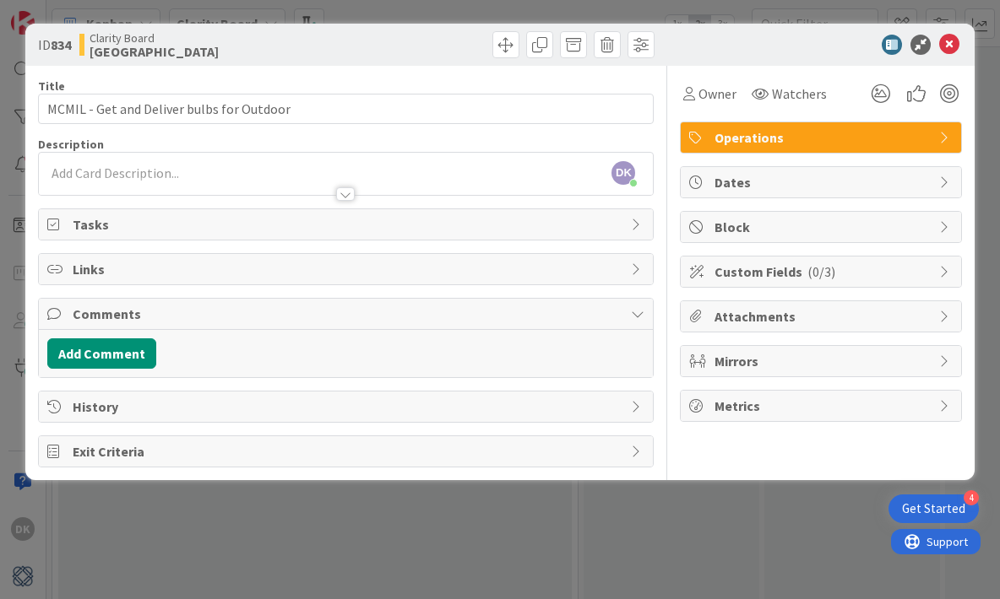
click at [355, 195] on div at bounding box center [346, 186] width 616 height 19
click at [348, 194] on div at bounding box center [345, 194] width 19 height 14
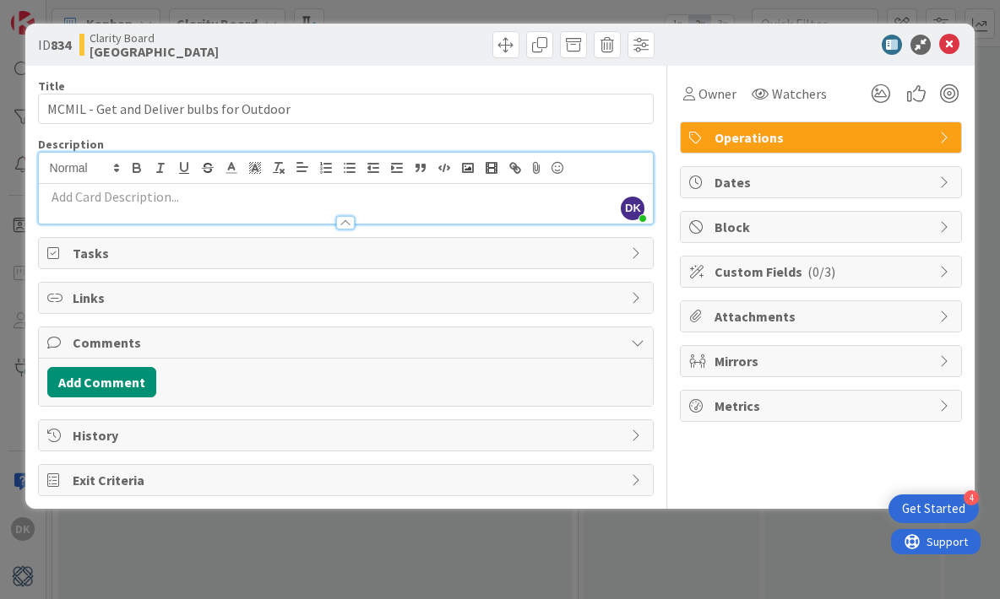
click at [348, 194] on p at bounding box center [346, 196] width 598 height 19
click at [340, 217] on div at bounding box center [345, 223] width 19 height 14
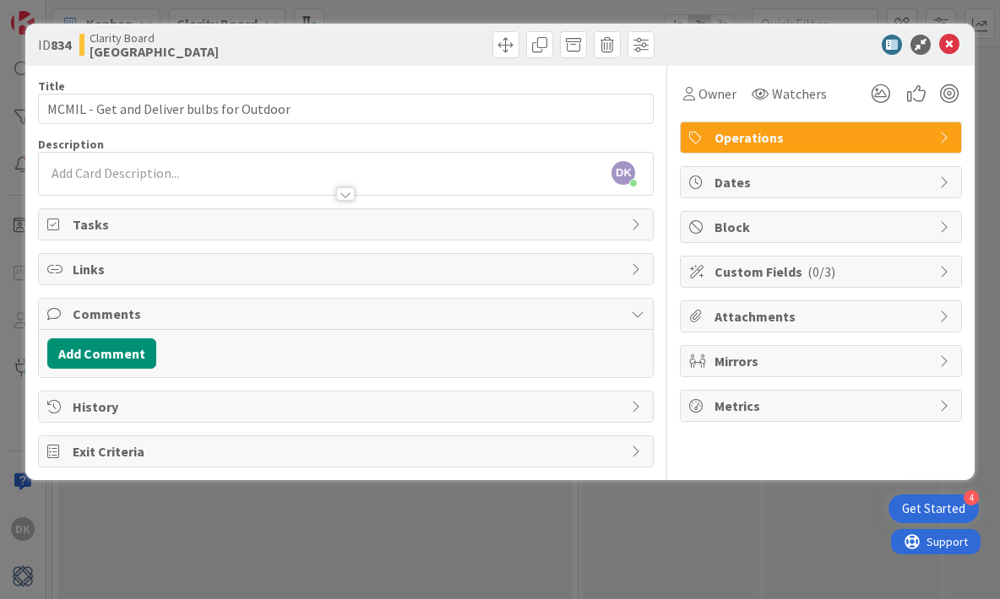
click at [346, 197] on div at bounding box center [345, 194] width 19 height 14
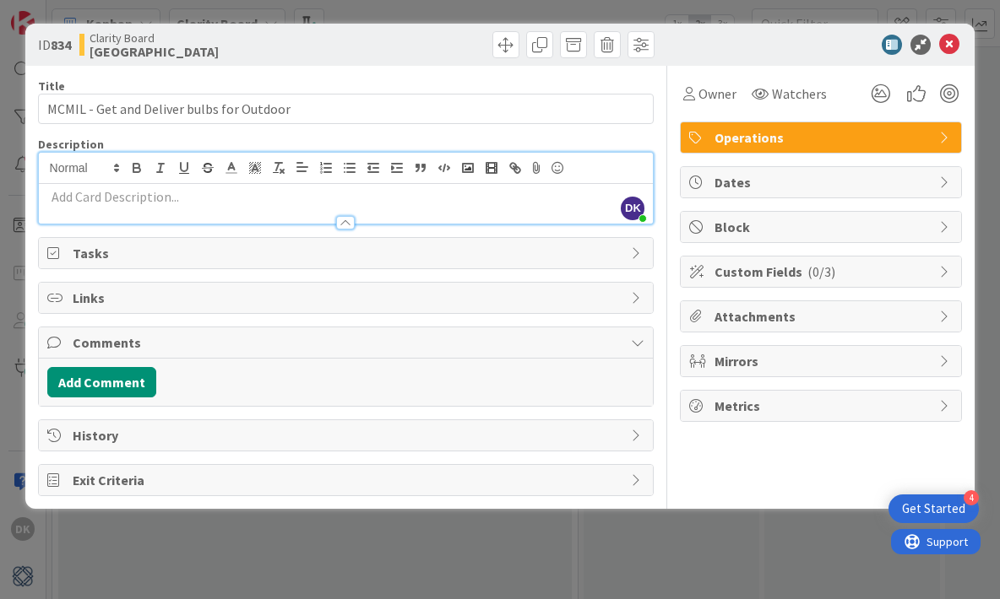
click at [346, 219] on div at bounding box center [345, 223] width 19 height 14
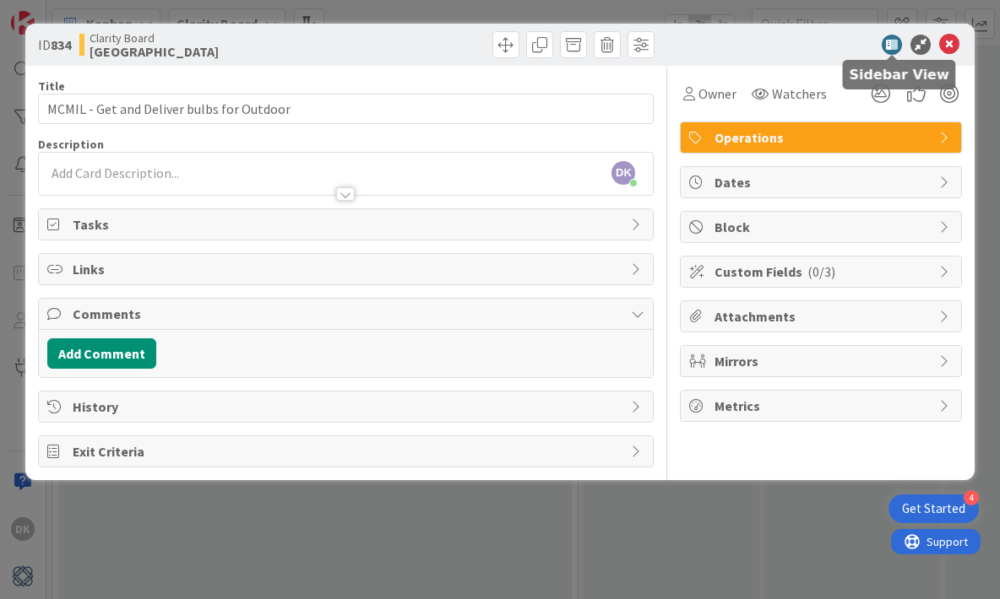
click at [892, 49] on icon at bounding box center [891, 45] width 20 height 20
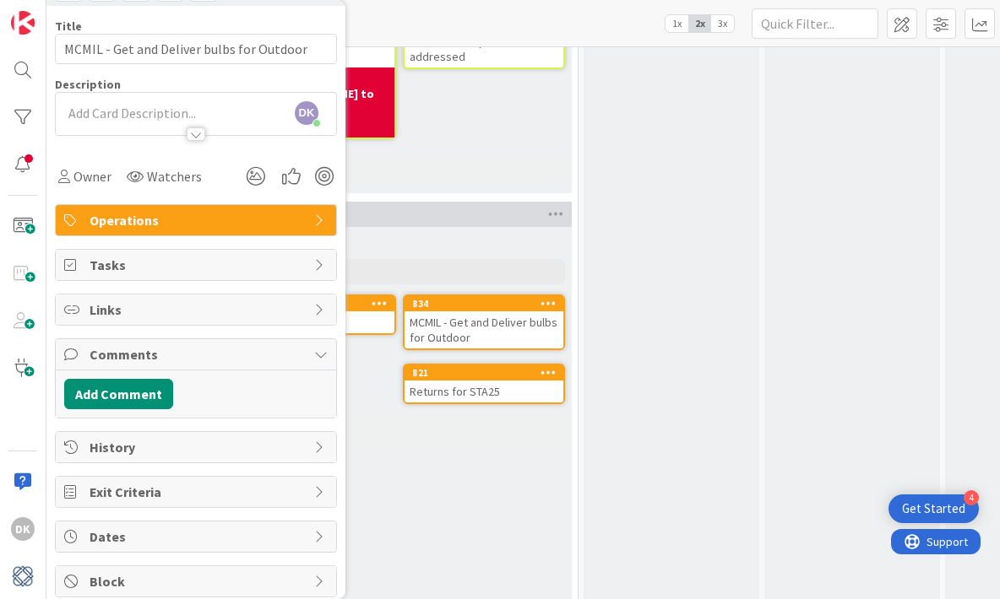
scroll to position [141, 0]
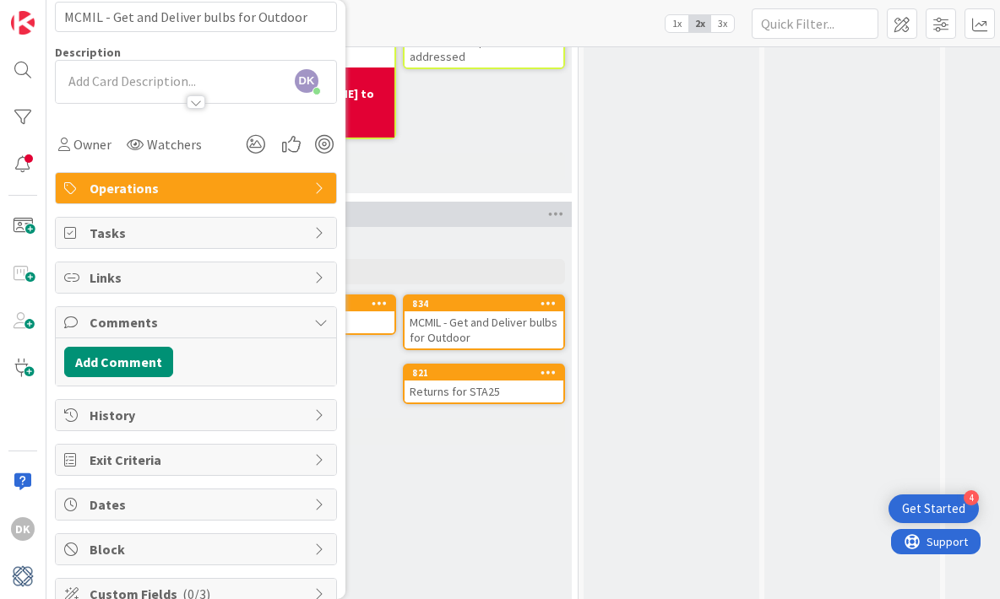
click at [205, 232] on span "Tasks" at bounding box center [197, 233] width 216 height 20
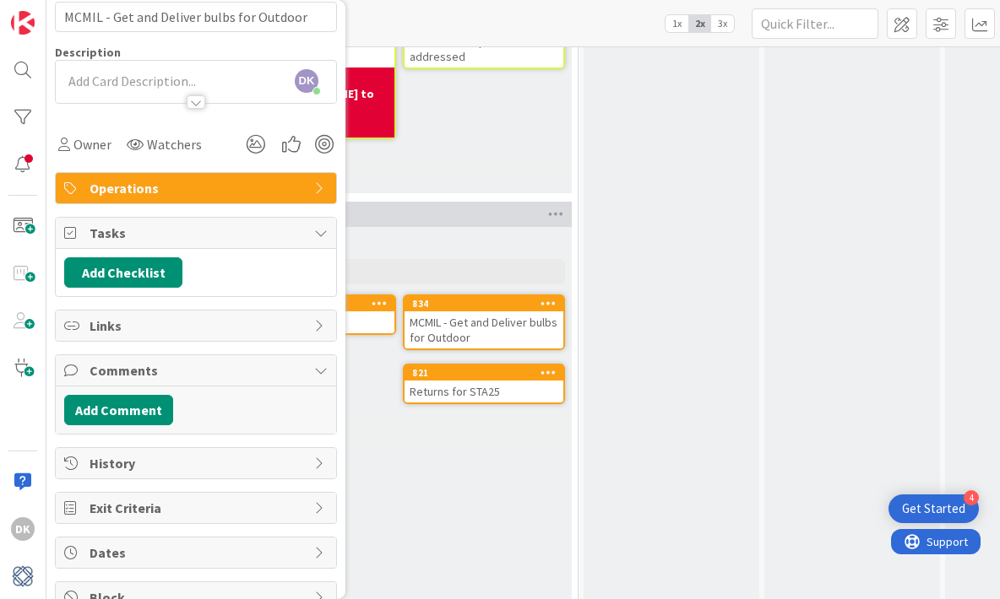
click at [205, 232] on span "Tasks" at bounding box center [197, 233] width 216 height 20
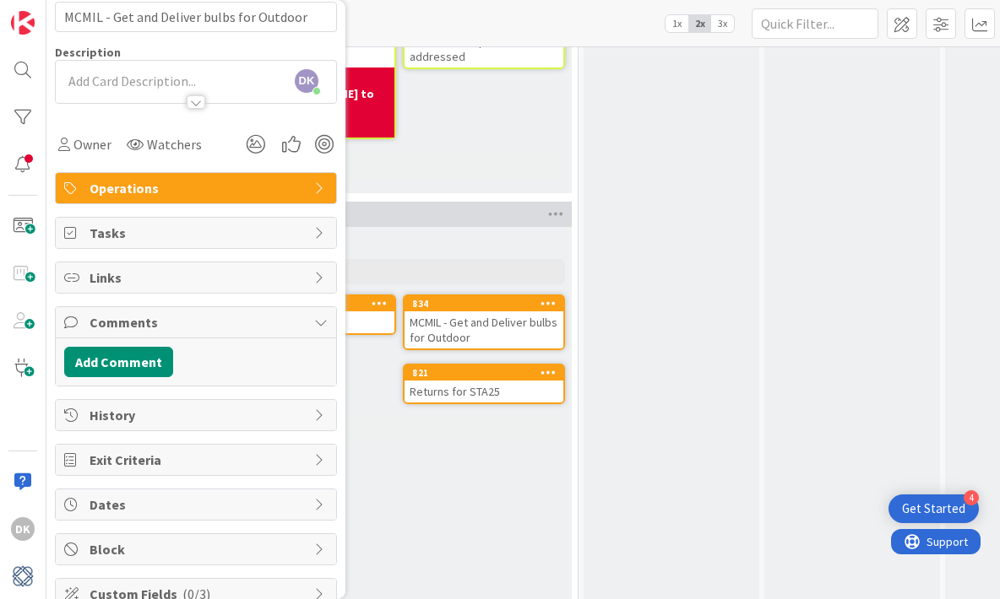
click at [446, 234] on div "[GEOGRAPHIC_DATA]" at bounding box center [315, 242] width 500 height 17
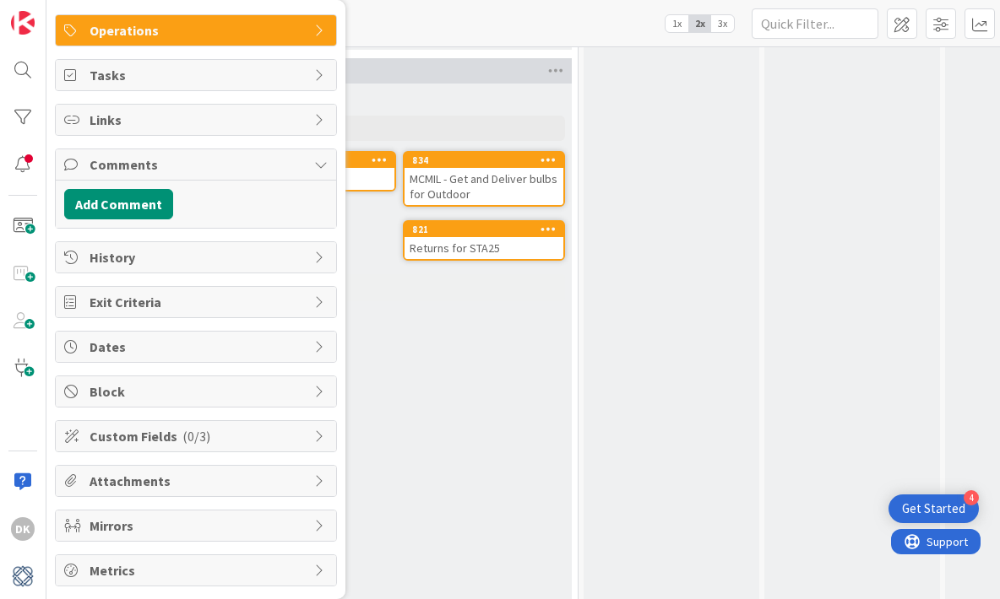
scroll to position [0, 0]
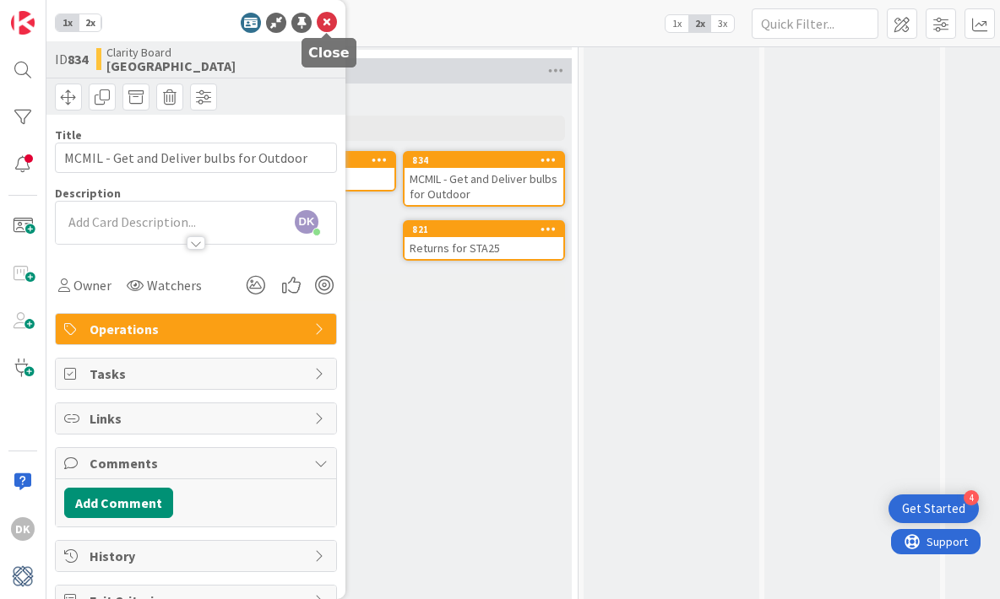
click at [323, 25] on icon at bounding box center [327, 23] width 20 height 20
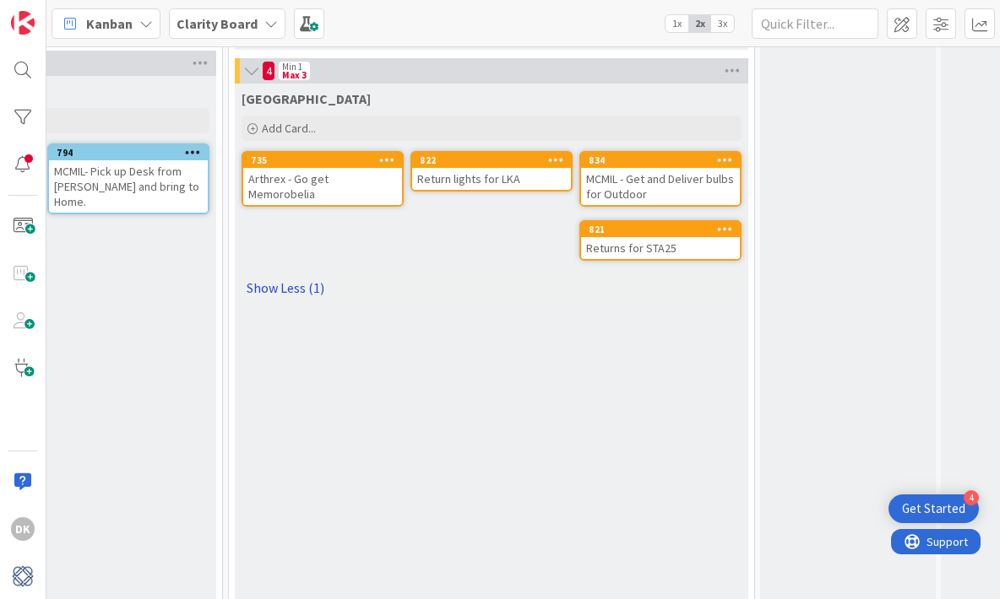
click at [306, 281] on link "Show Less (1)" at bounding box center [491, 287] width 500 height 27
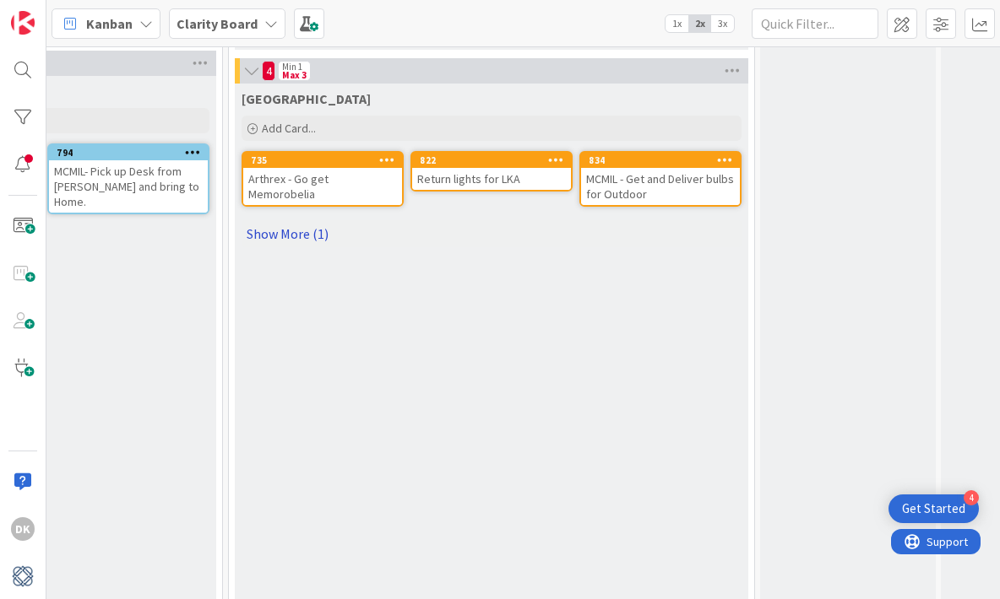
click at [307, 229] on link "Show More (1)" at bounding box center [491, 233] width 500 height 27
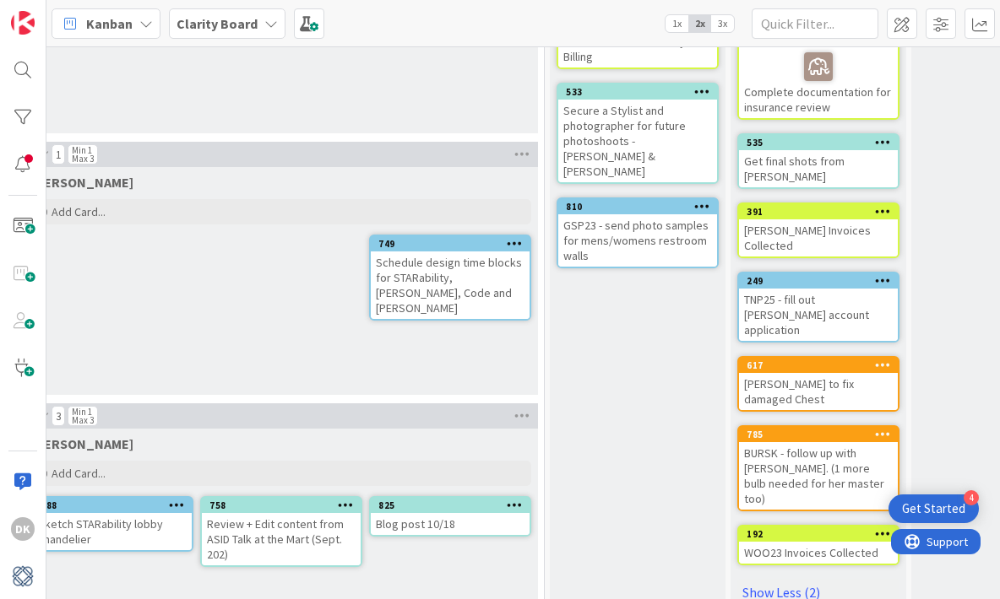
scroll to position [0, 1450]
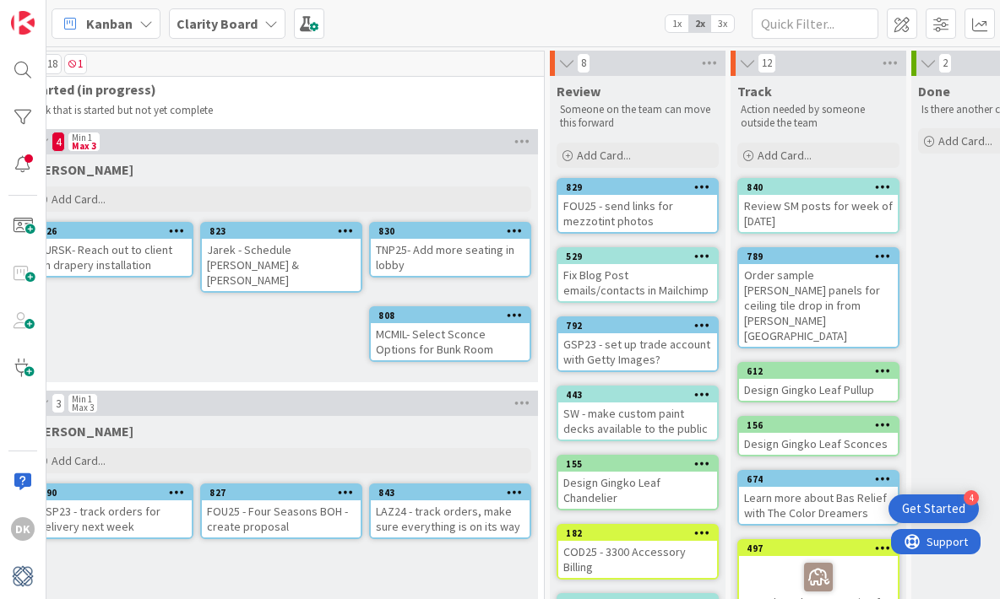
click at [268, 22] on icon at bounding box center [271, 24] width 14 height 14
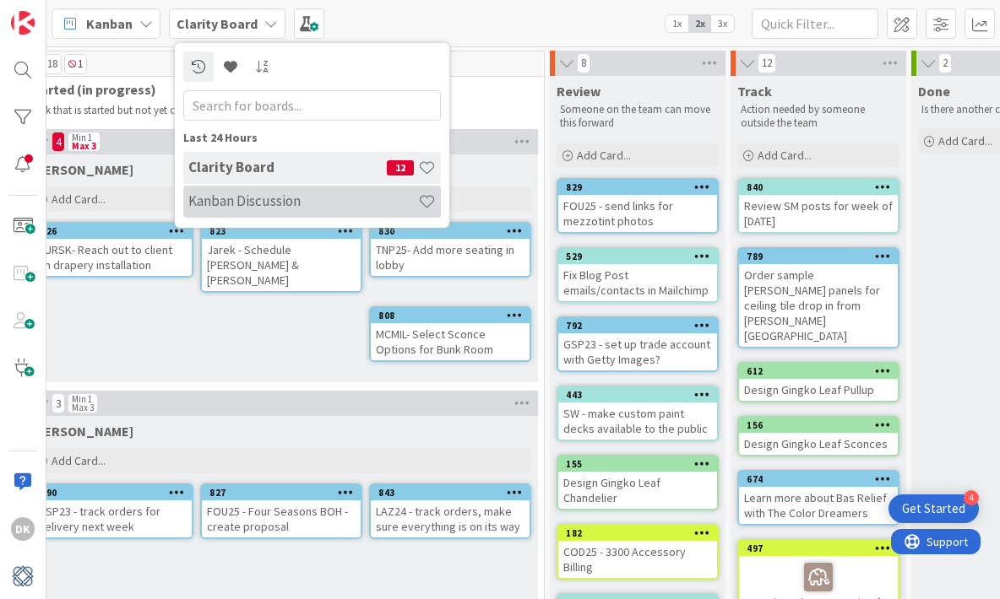
click at [277, 195] on h4 "Kanban Discussion" at bounding box center [303, 201] width 230 height 17
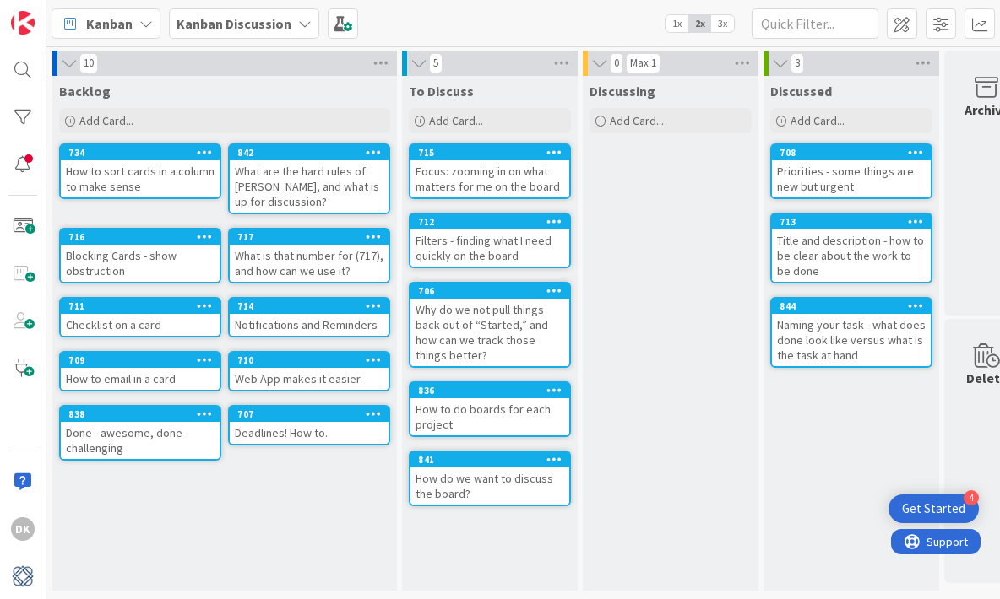
click at [549, 153] on icon at bounding box center [554, 152] width 16 height 12
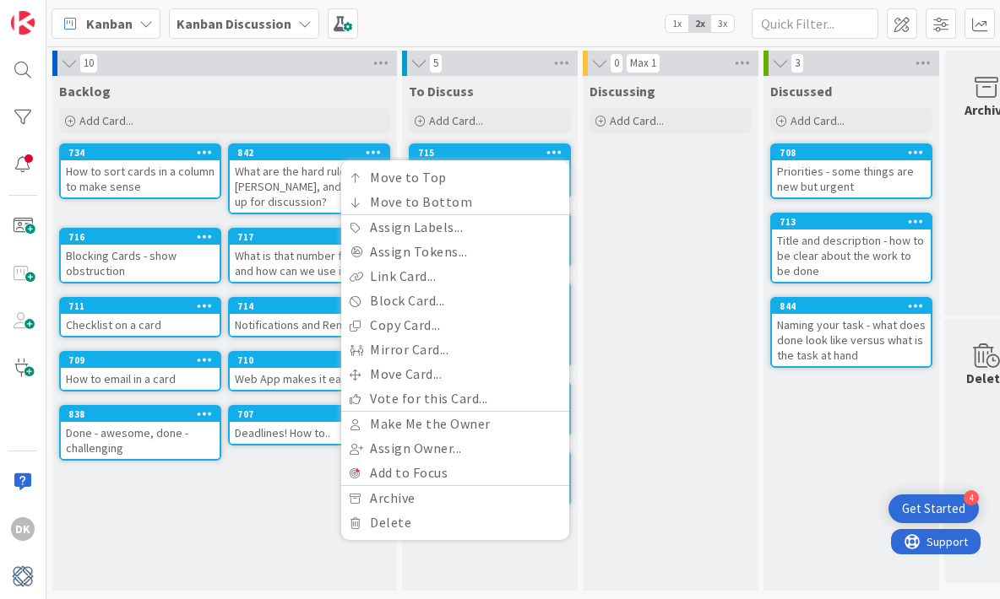
click at [238, 24] on b "Kanban Discussion" at bounding box center [233, 23] width 115 height 17
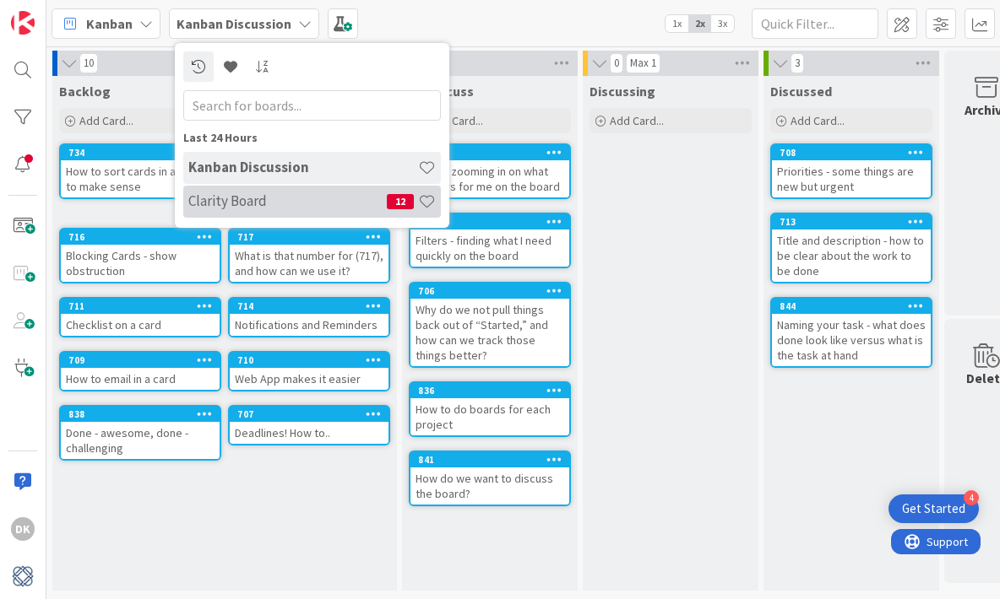
click at [306, 213] on div "Clarity Board 12" at bounding box center [312, 202] width 258 height 32
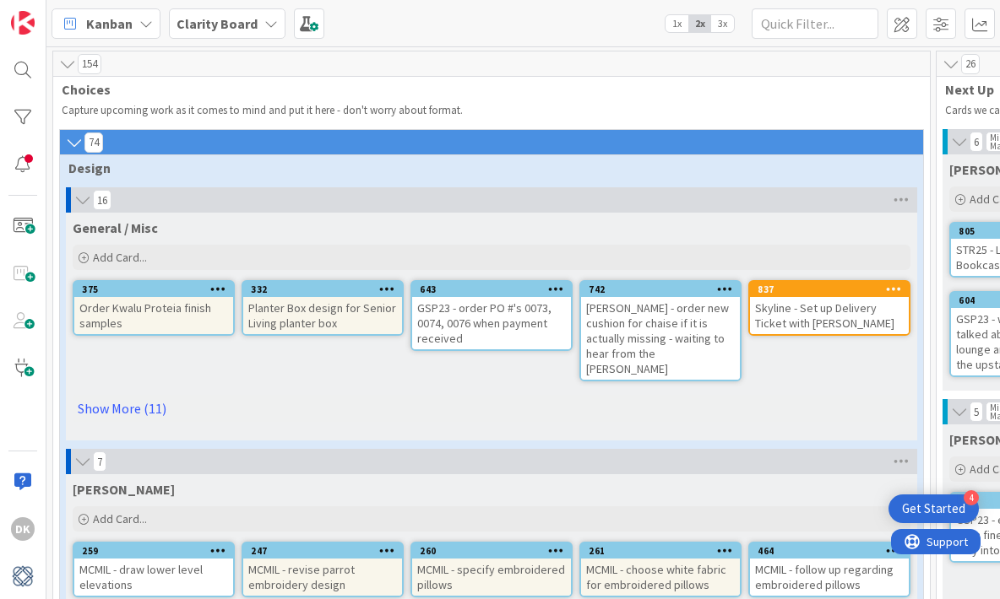
click at [73, 142] on icon at bounding box center [74, 142] width 19 height 17
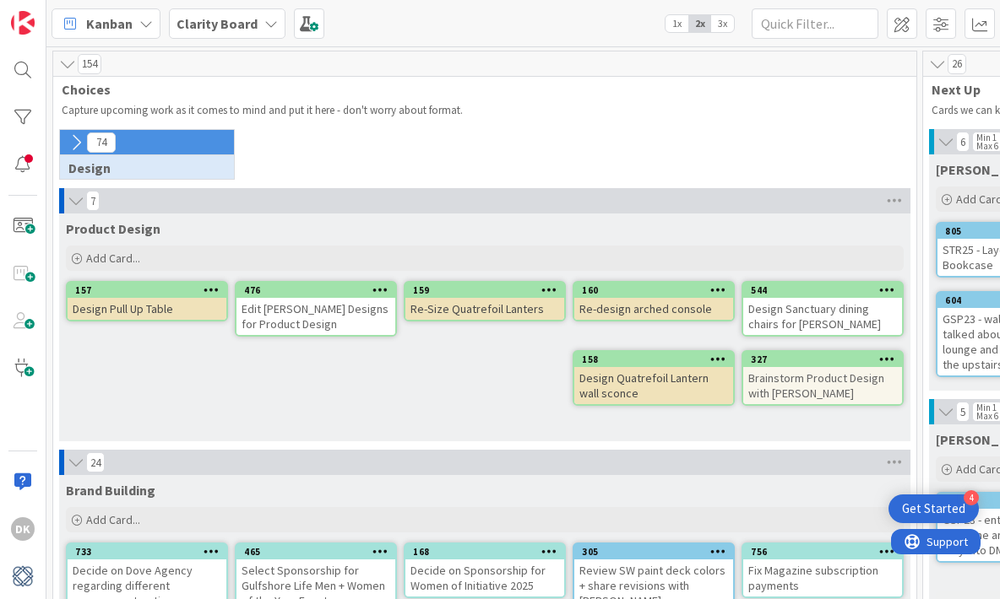
click at [74, 144] on icon at bounding box center [76, 142] width 19 height 19
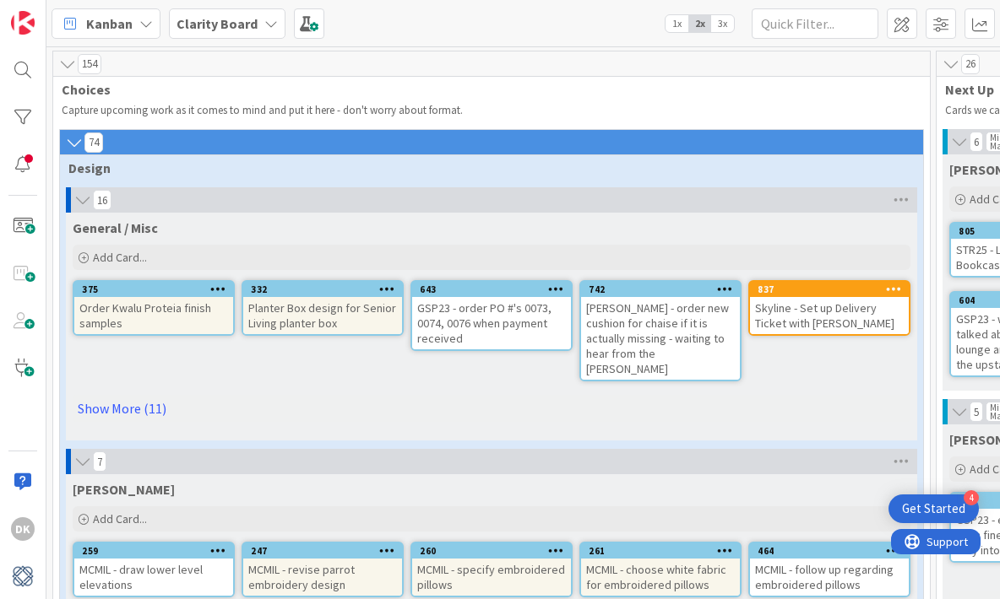
click at [69, 70] on icon at bounding box center [67, 64] width 19 height 17
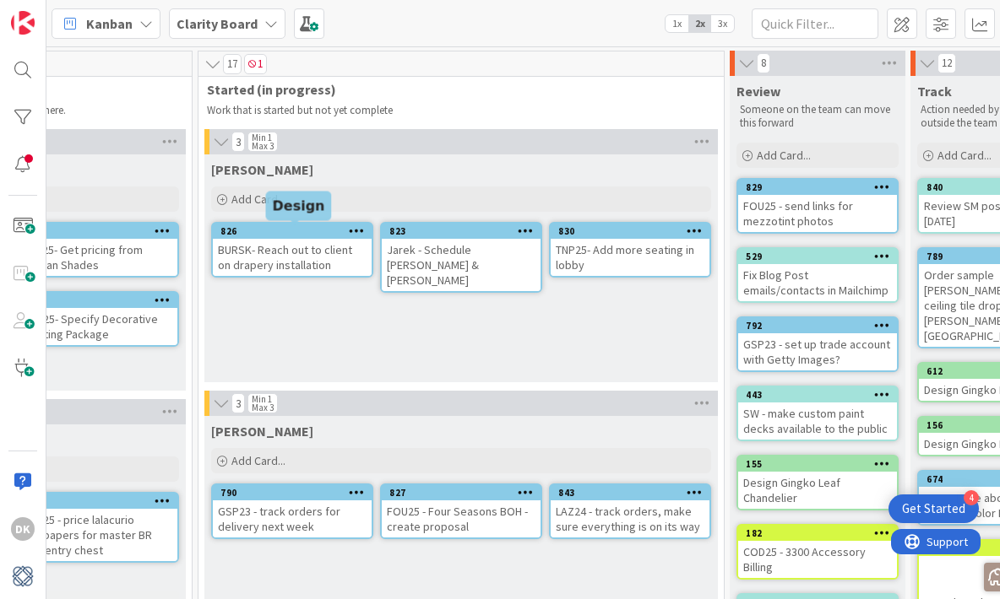
scroll to position [0, 428]
click at [14, 109] on div at bounding box center [23, 117] width 34 height 34
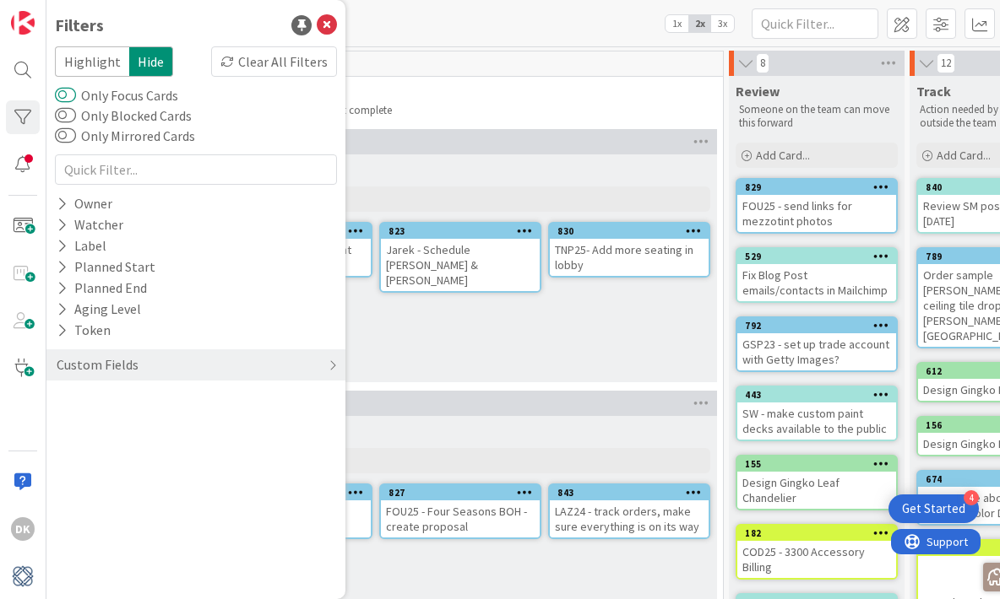
click at [67, 95] on button "Only Focus Cards" at bounding box center [65, 95] width 21 height 17
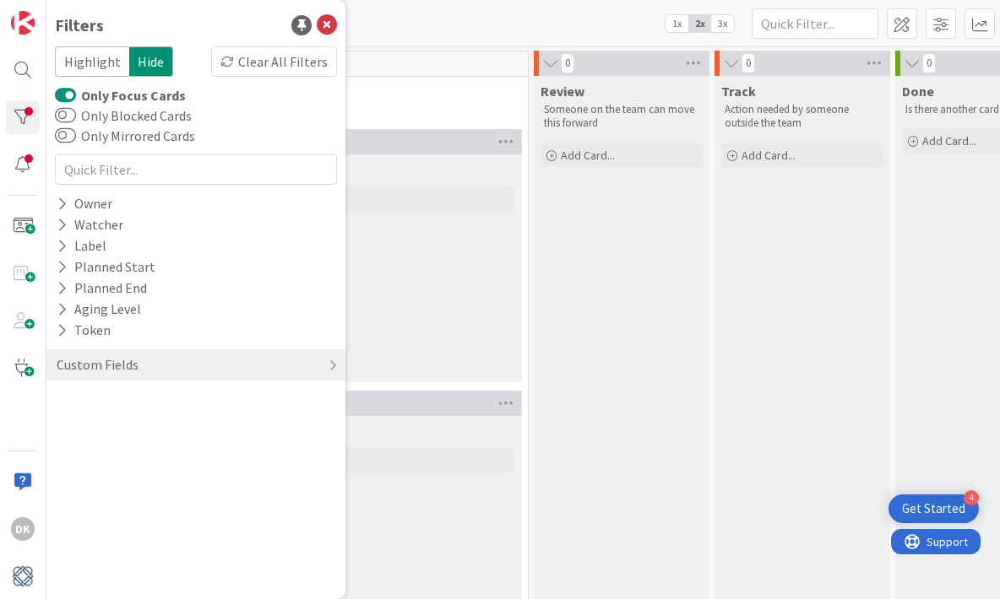
scroll to position [0, 256]
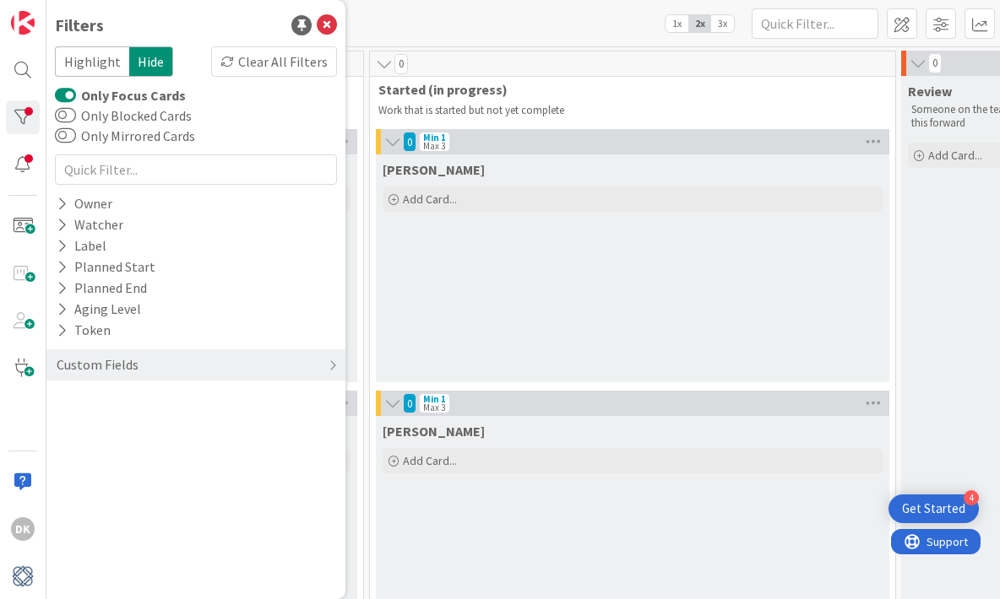
click at [73, 95] on button "Only Focus Cards" at bounding box center [65, 95] width 21 height 17
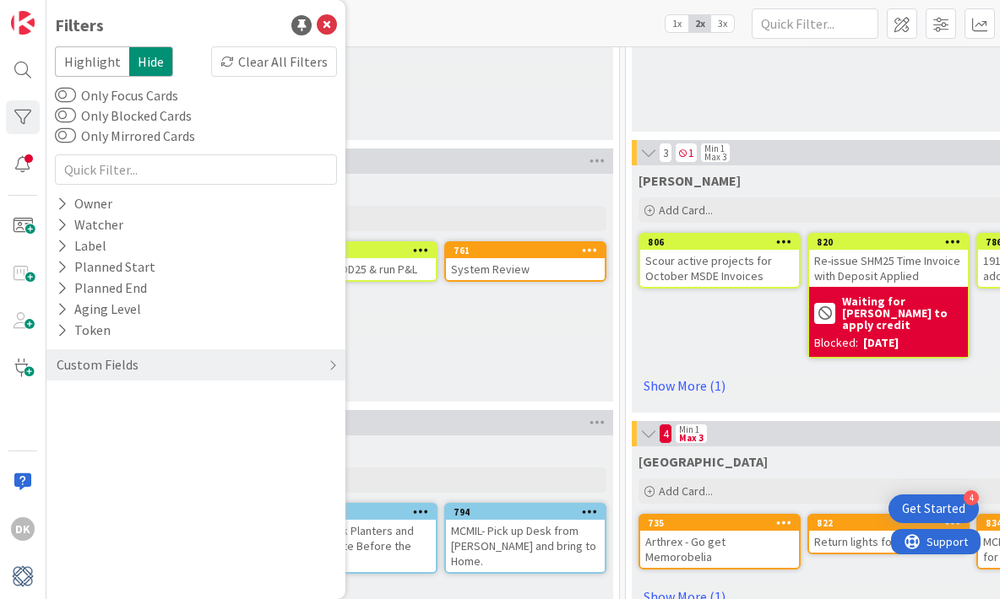
scroll to position [1118, 0]
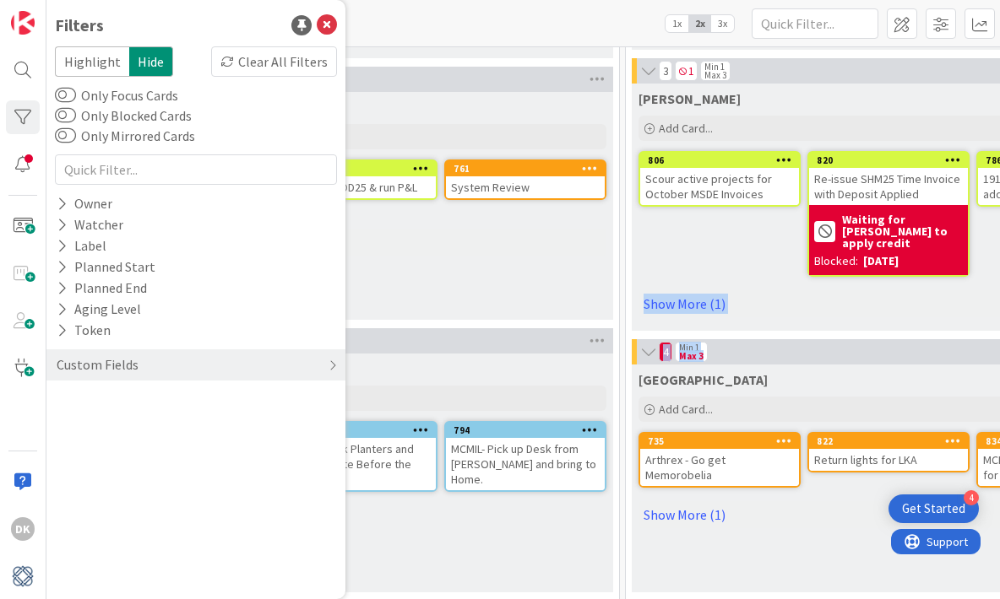
drag, startPoint x: 780, startPoint y: 345, endPoint x: 784, endPoint y: 267, distance: 78.6
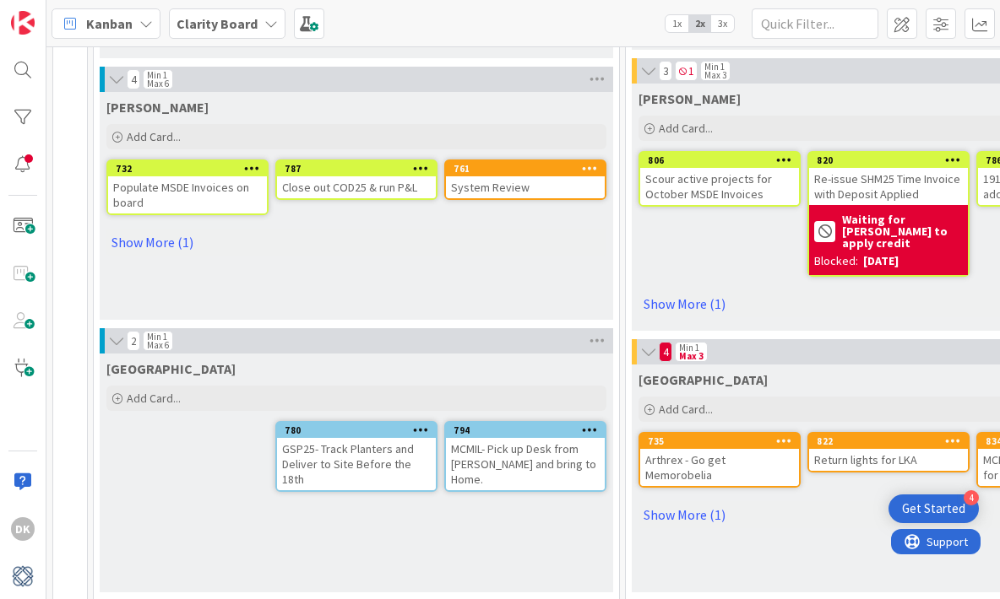
click at [746, 342] on div "4 Min 1 Max 3" at bounding box center [888, 351] width 513 height 25
drag, startPoint x: 642, startPoint y: 343, endPoint x: 627, endPoint y: 107, distance: 236.0
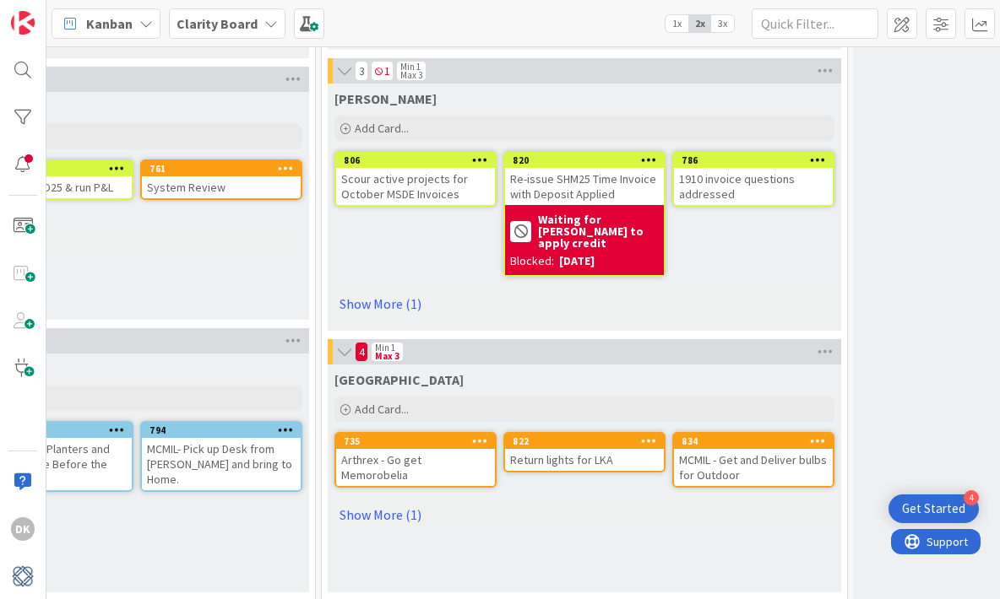
scroll to position [1118, 387]
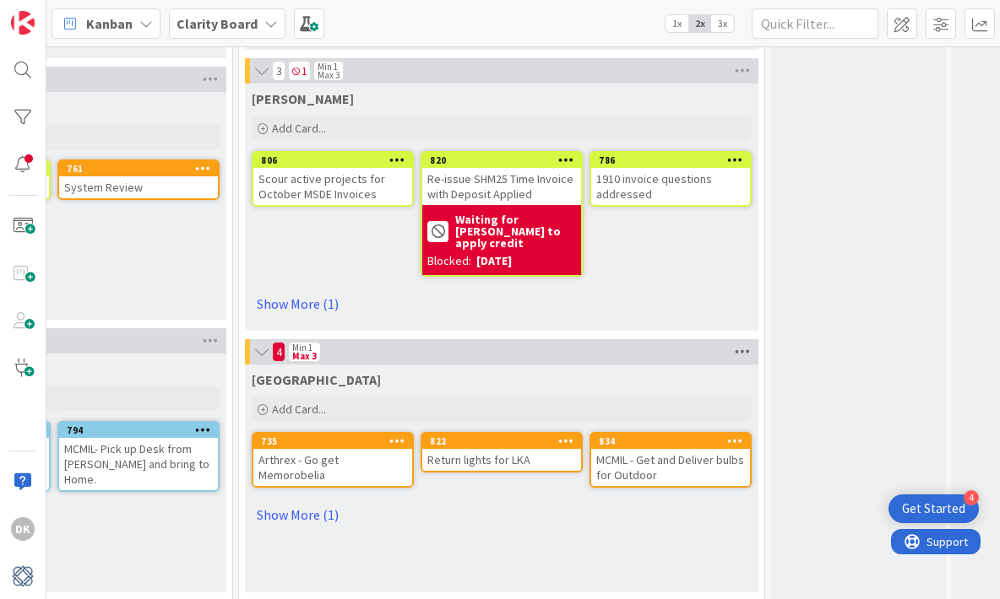
click at [738, 342] on icon at bounding box center [742, 351] width 22 height 25
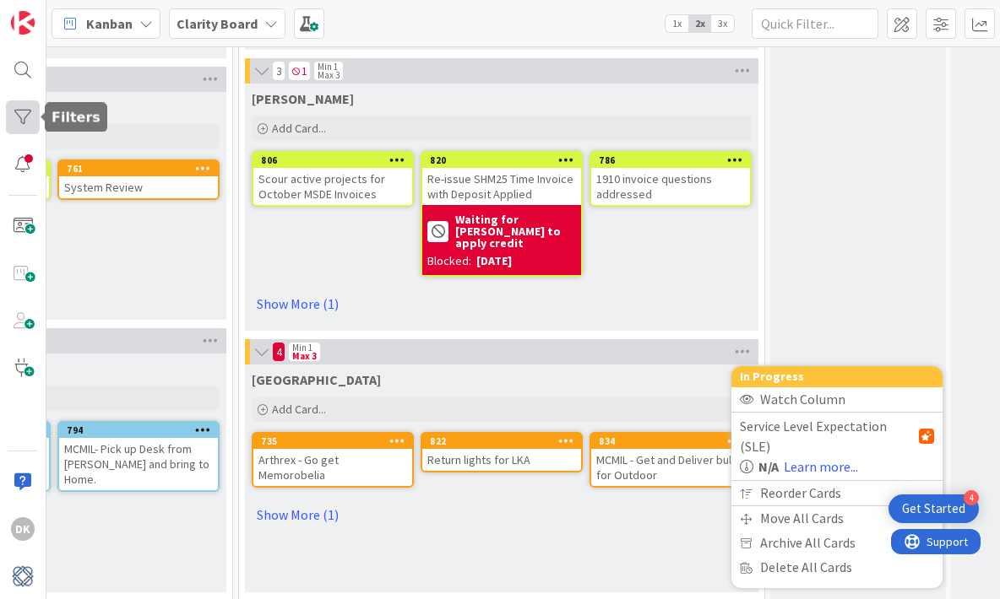
click at [35, 121] on div at bounding box center [23, 117] width 34 height 34
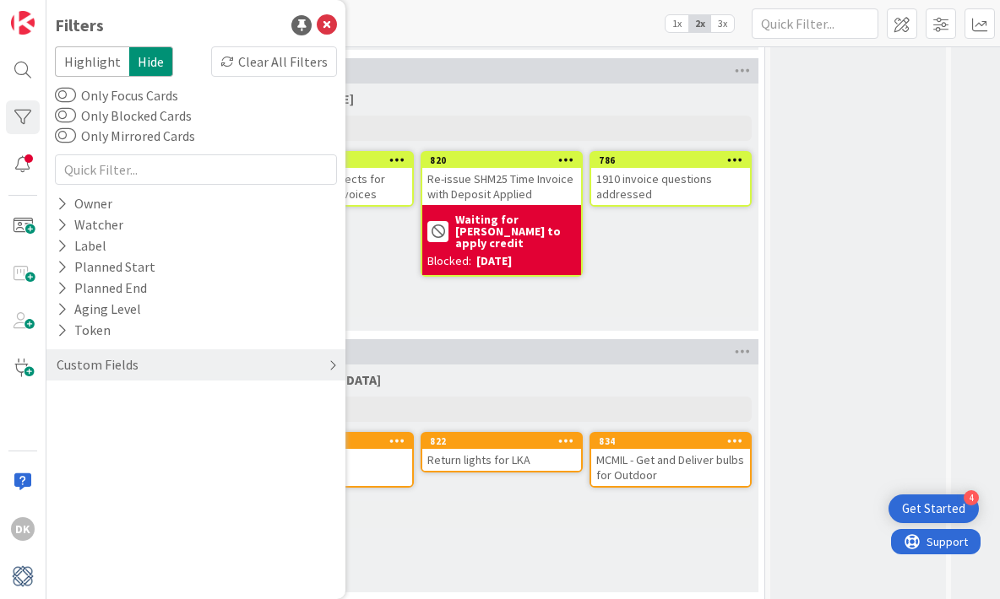
click at [159, 360] on div "Custom Fields" at bounding box center [195, 365] width 299 height 31
click at [333, 27] on icon at bounding box center [327, 25] width 20 height 20
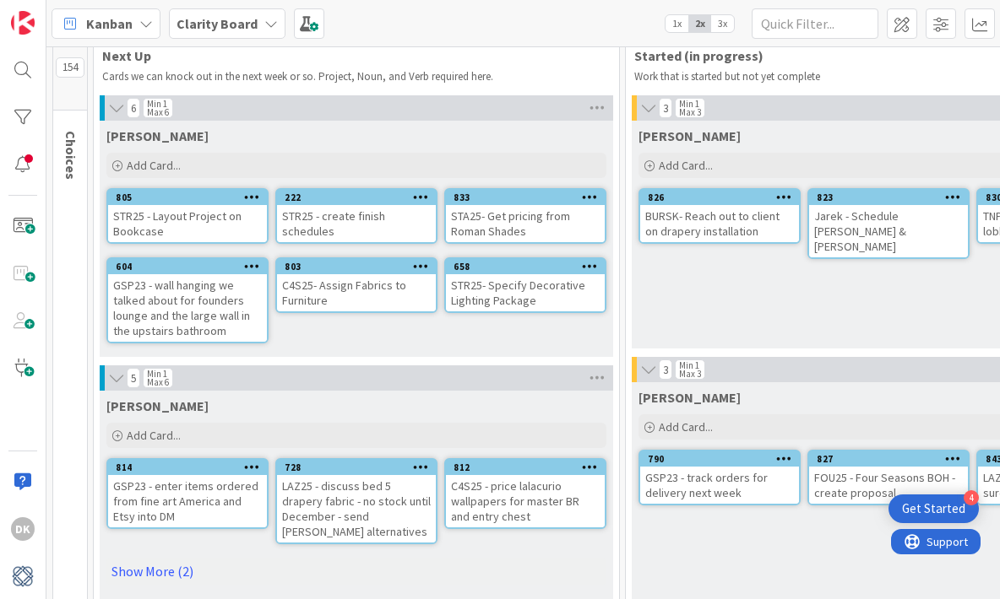
scroll to position [0, 0]
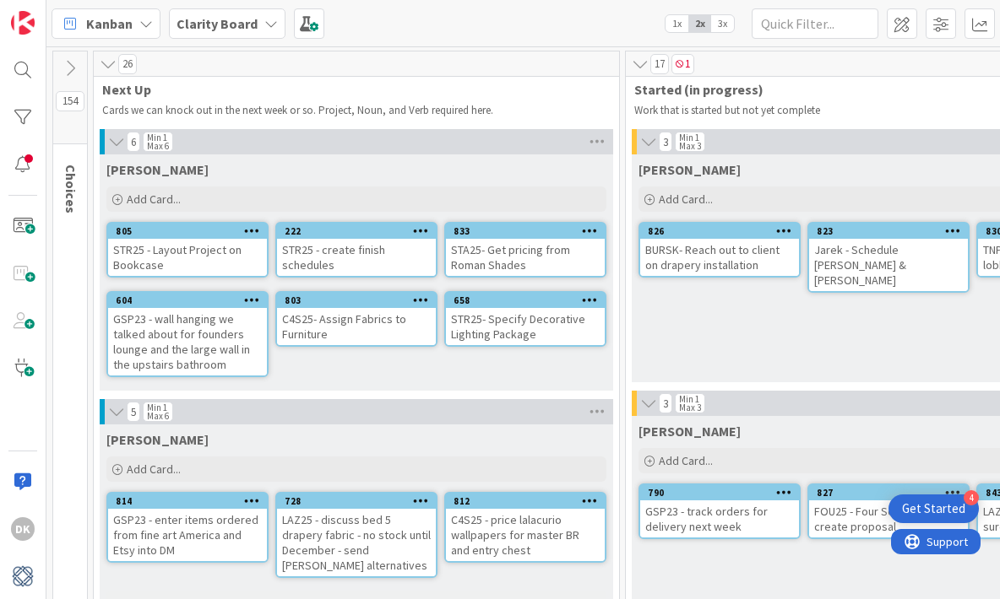
click at [73, 71] on icon at bounding box center [70, 68] width 19 height 19
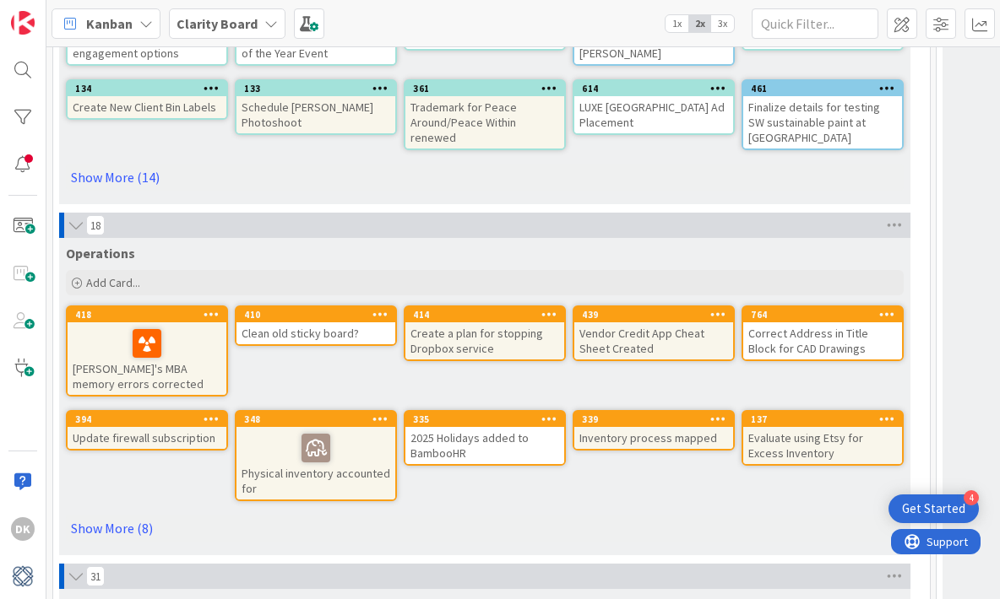
scroll to position [4998, 0]
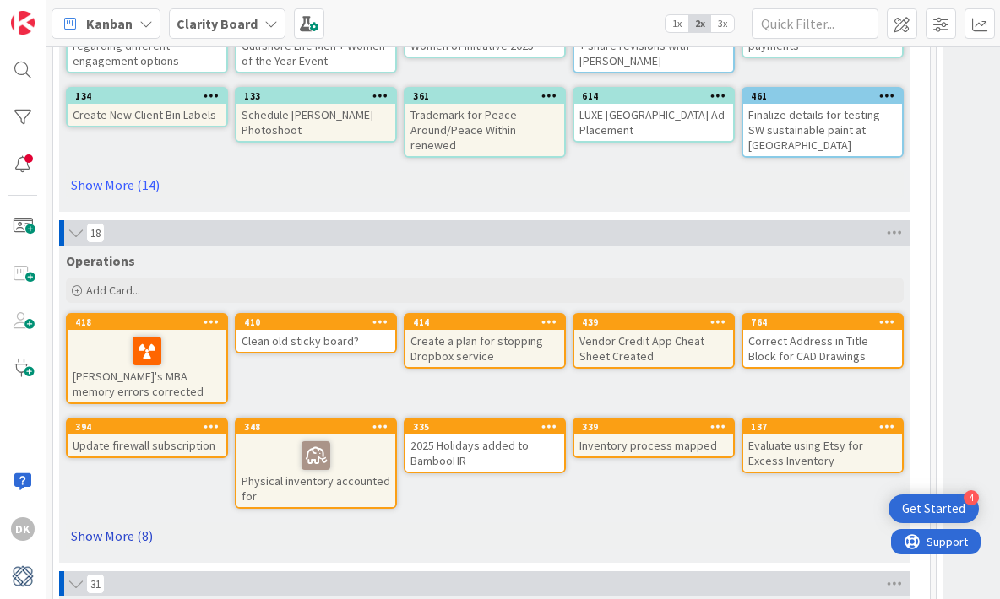
click at [99, 532] on link "Show More (8)" at bounding box center [485, 536] width 838 height 27
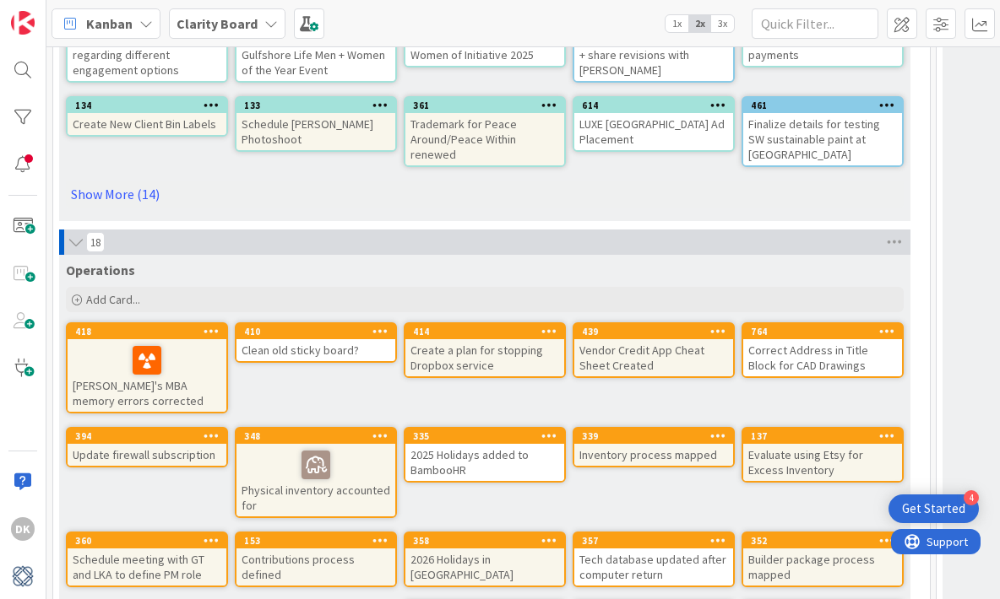
scroll to position [4970, 0]
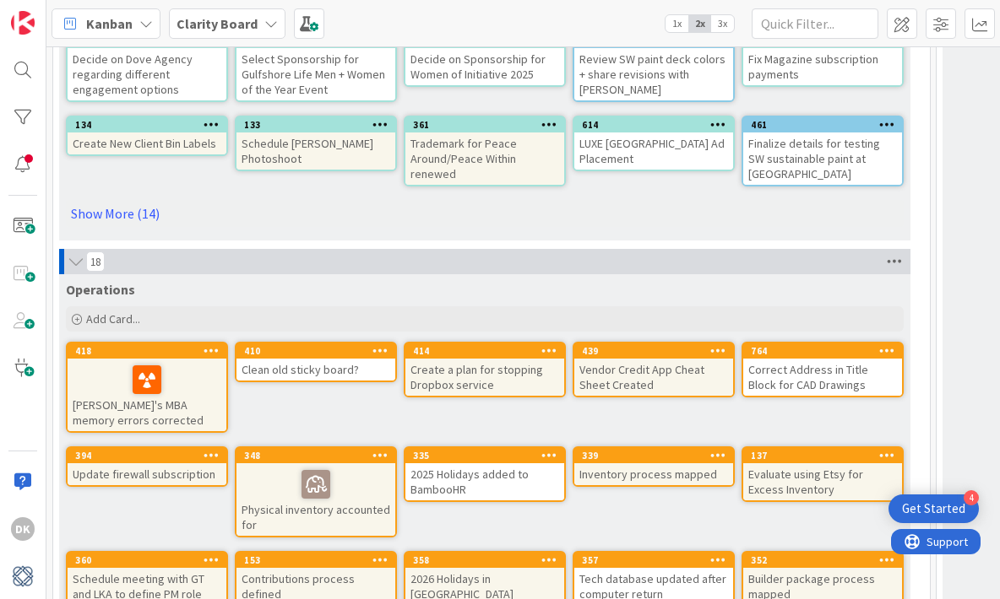
click at [902, 258] on icon at bounding box center [894, 261] width 22 height 25
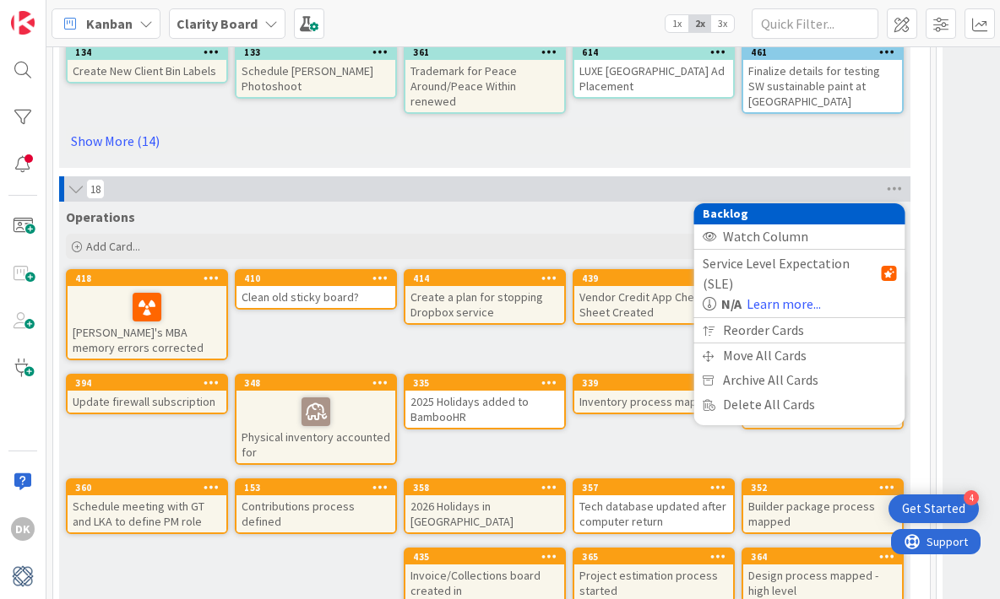
scroll to position [5049, 0]
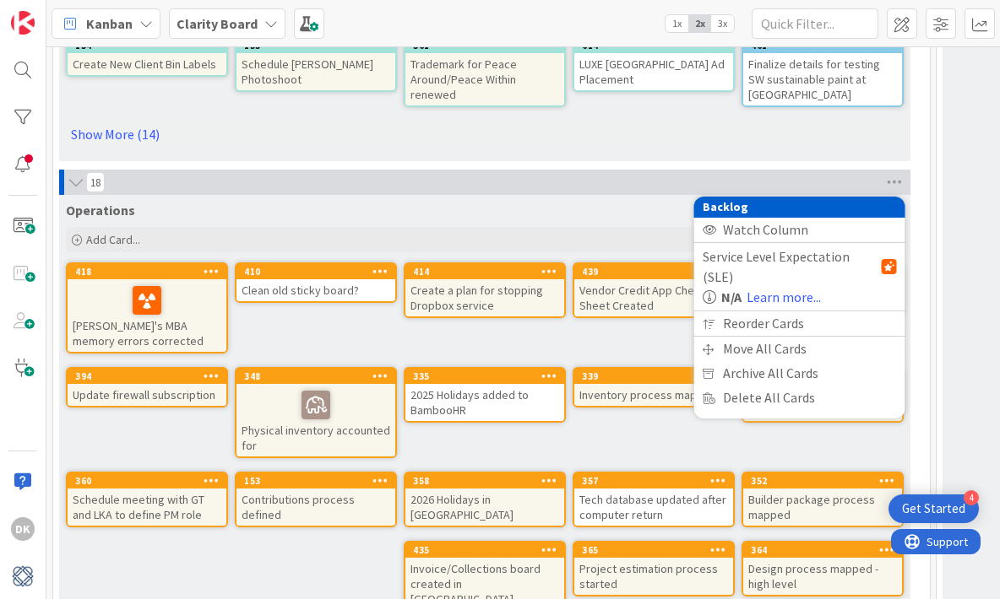
click at [628, 209] on div "Operations" at bounding box center [485, 210] width 838 height 17
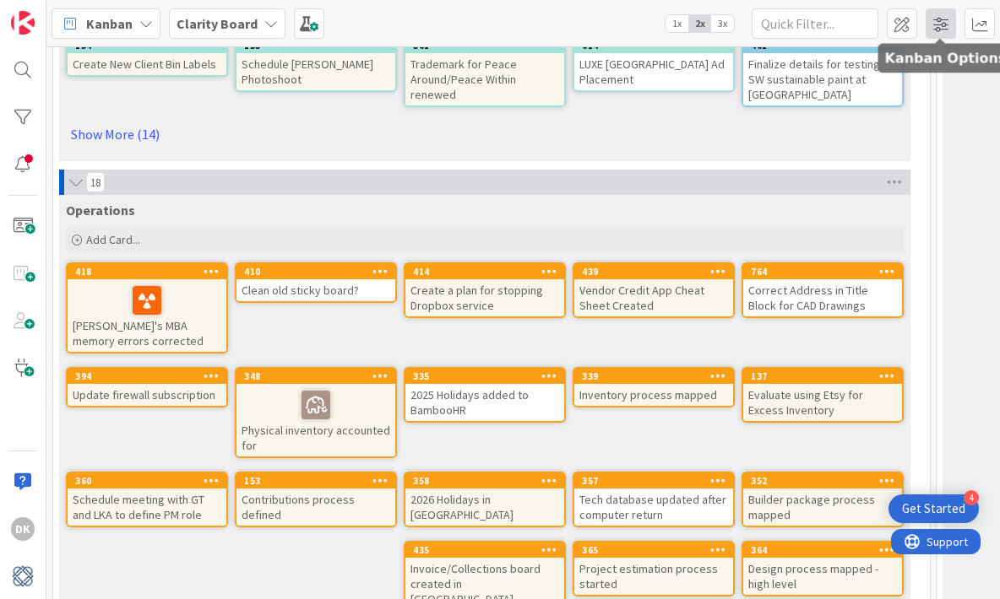
click at [951, 20] on span at bounding box center [940, 23] width 30 height 30
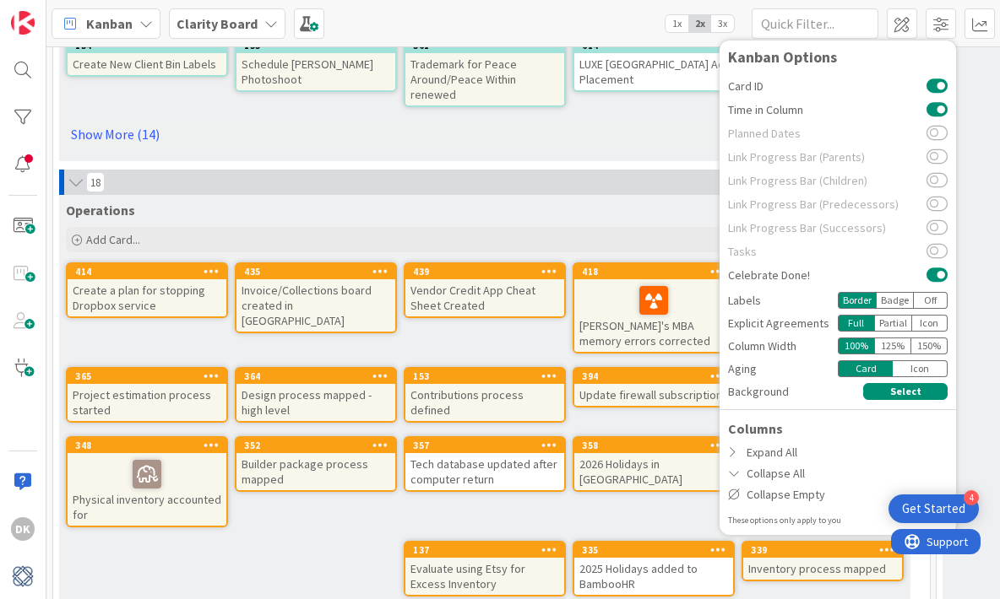
click at [616, 183] on div "18" at bounding box center [484, 182] width 851 height 25
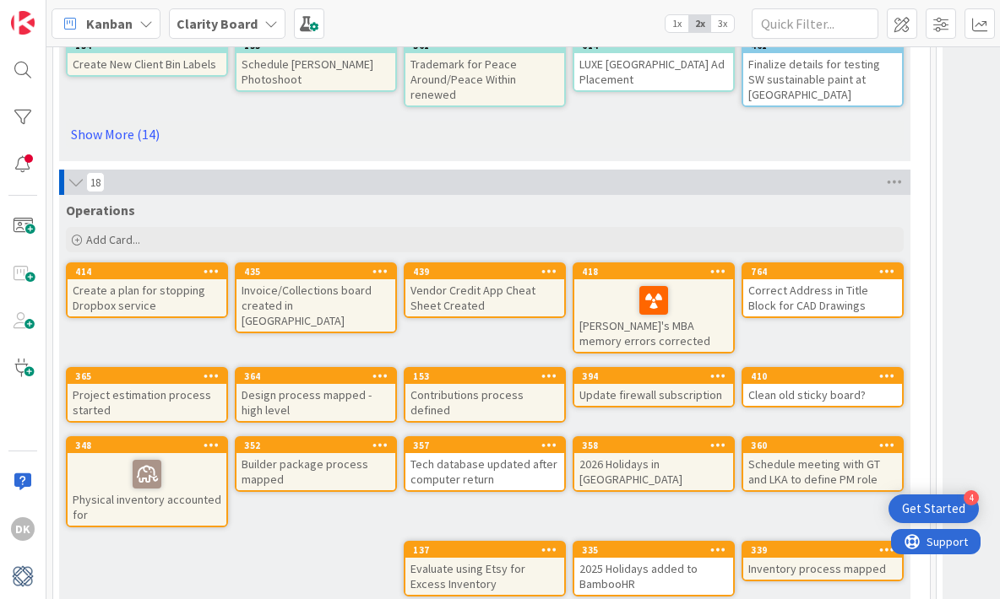
click at [724, 23] on span "3x" at bounding box center [722, 23] width 23 height 17
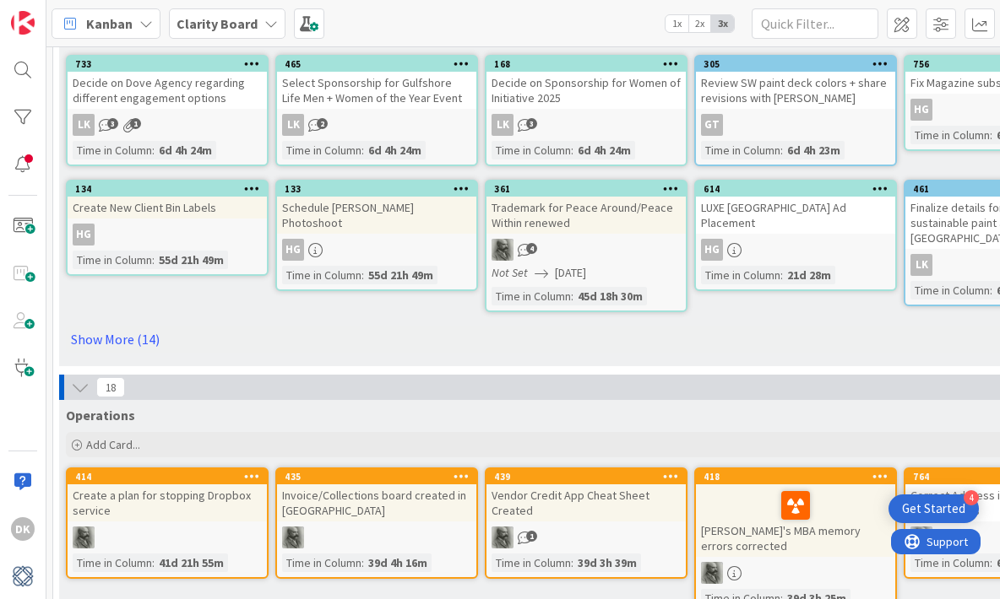
click at [696, 24] on span "2x" at bounding box center [699, 23] width 23 height 17
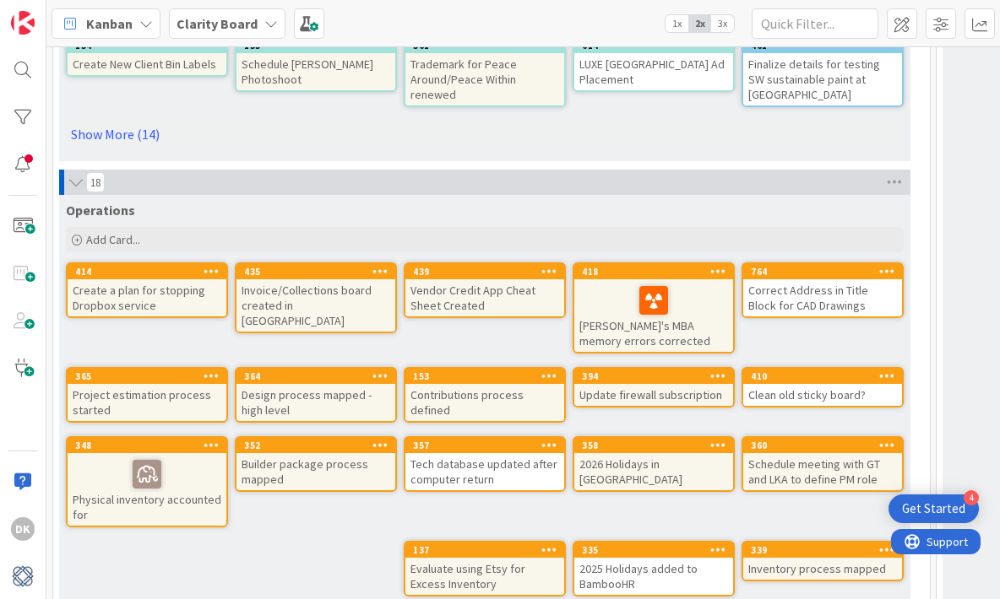
click at [716, 24] on span "3x" at bounding box center [722, 23] width 23 height 17
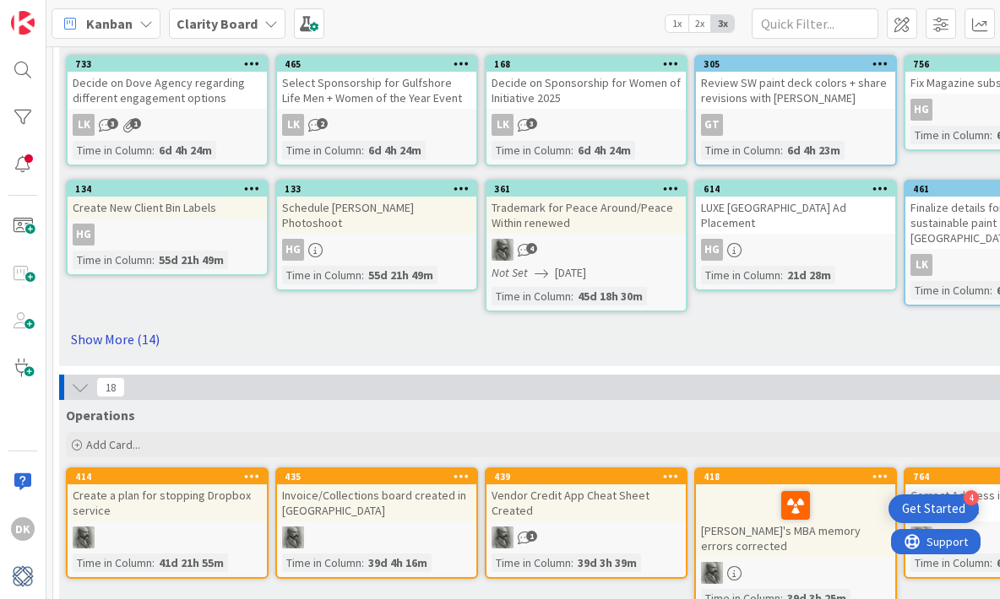
click at [493, 326] on link "Show More (14)" at bounding box center [586, 339] width 1040 height 27
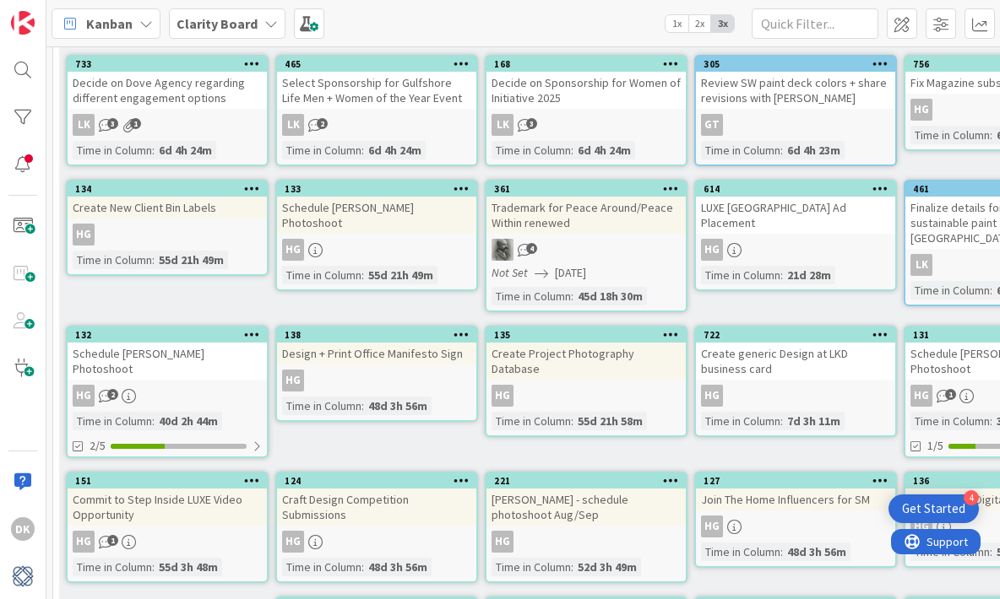
click at [700, 24] on span "2x" at bounding box center [699, 23] width 23 height 17
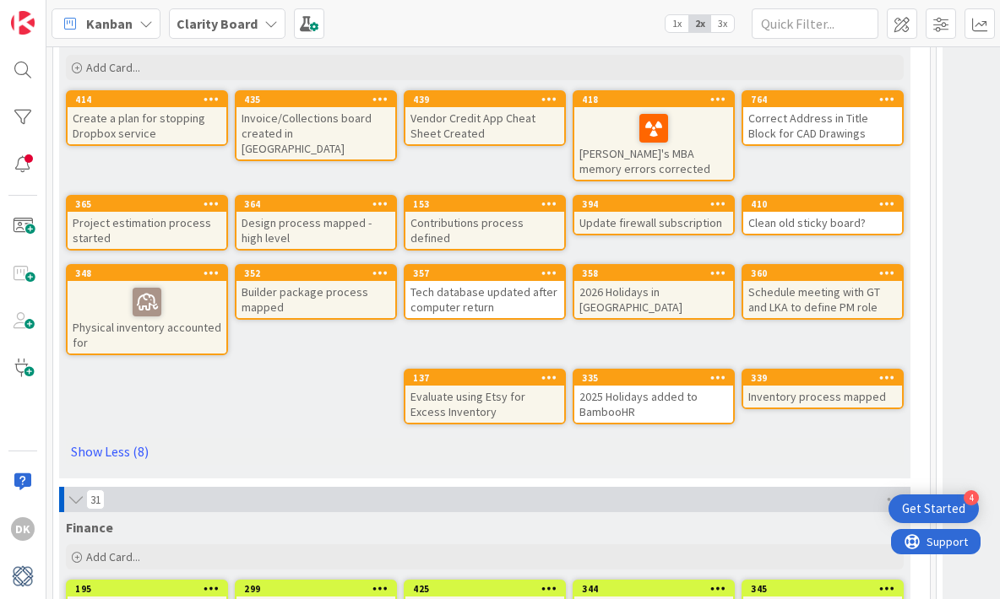
scroll to position [5460, 0]
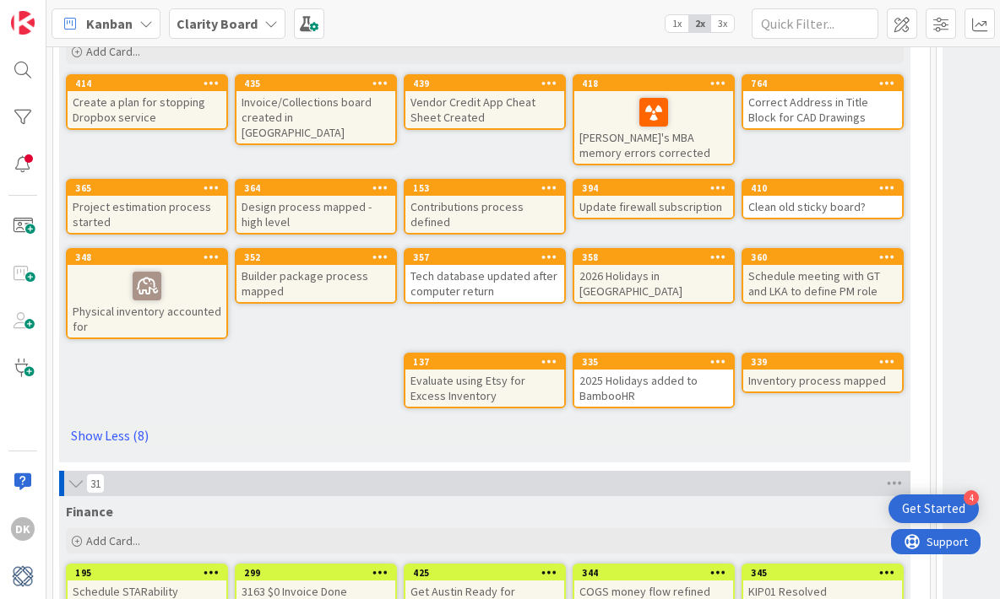
click at [505, 392] on div "Evaluate using Etsy for Excess Inventory" at bounding box center [484, 388] width 159 height 37
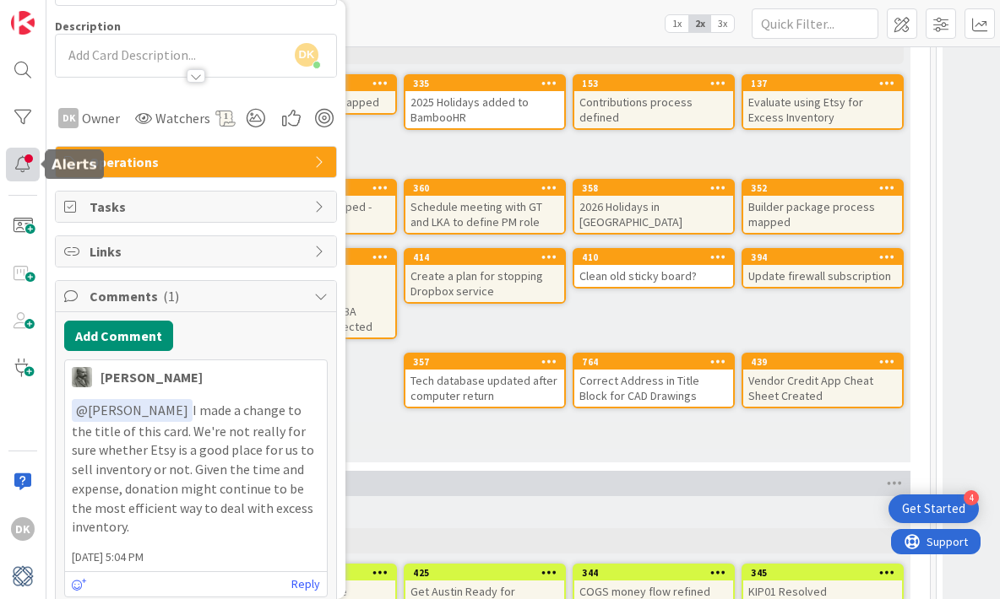
click at [21, 165] on div at bounding box center [23, 165] width 34 height 34
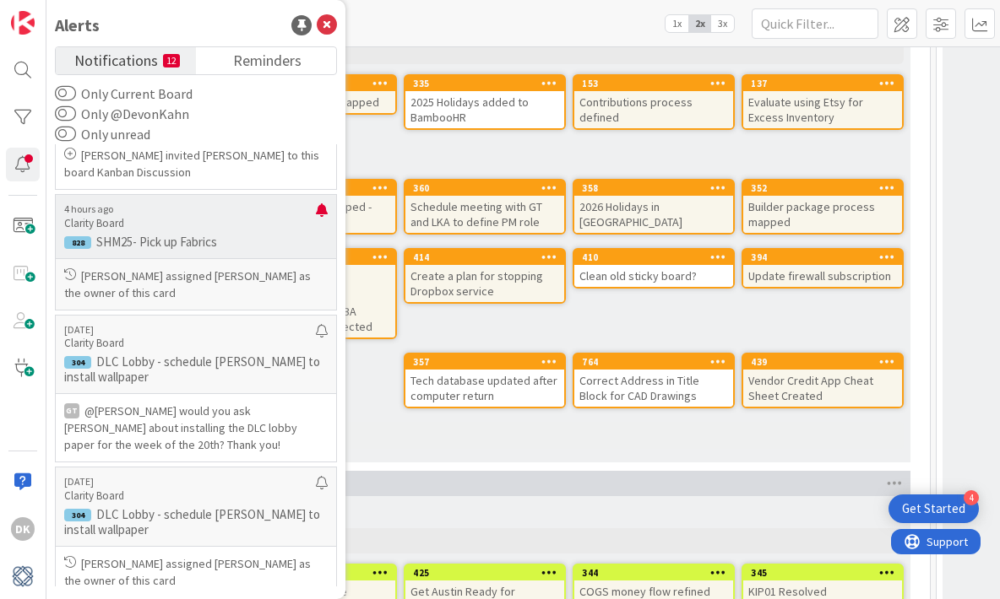
scroll to position [62, 0]
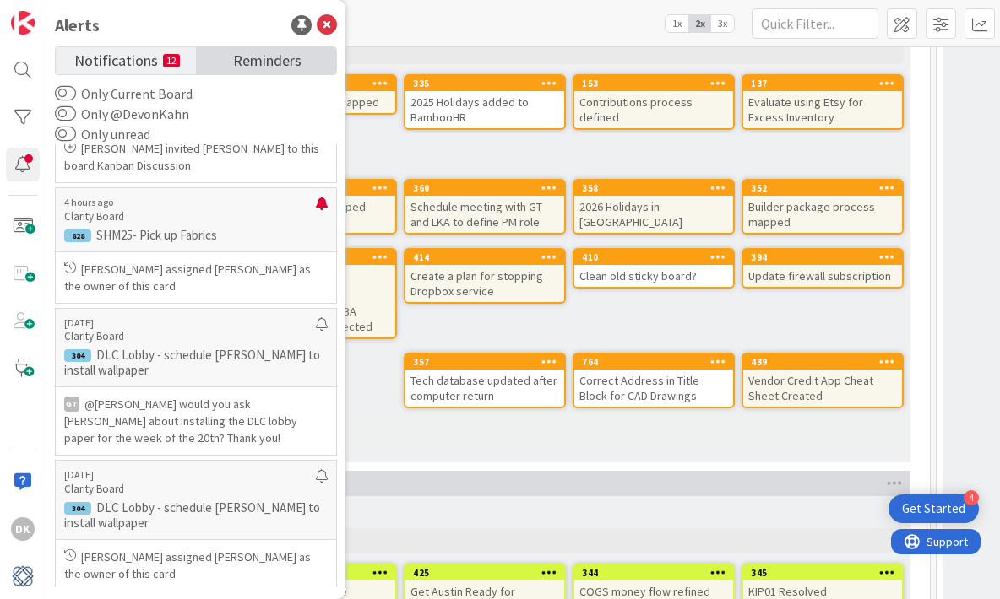
click at [251, 67] on span "Reminders" at bounding box center [267, 59] width 68 height 24
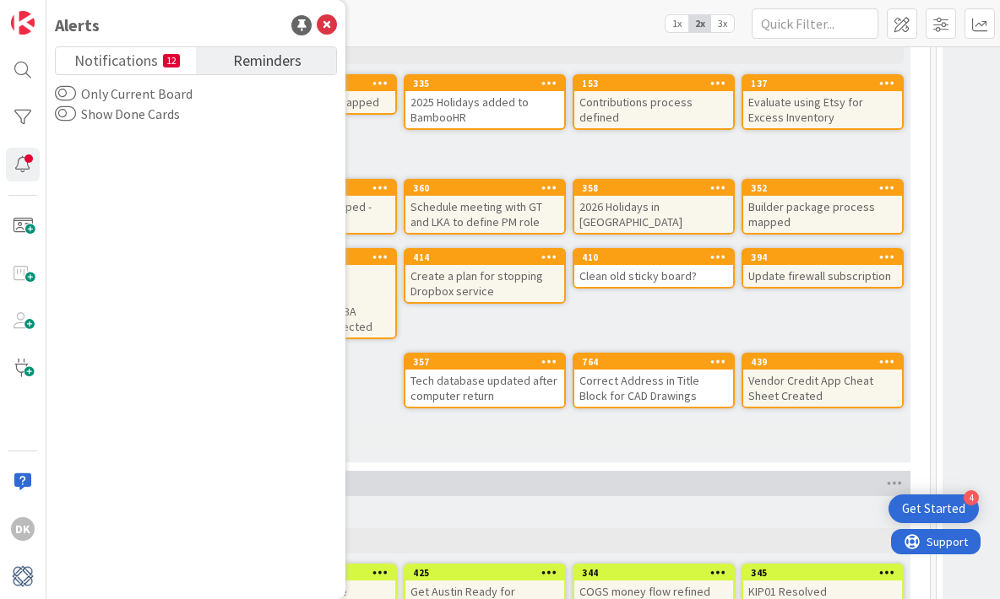
click at [127, 46] on div "Notifications 12 Reminders" at bounding box center [196, 60] width 282 height 29
click at [133, 63] on span "Notifications" at bounding box center [116, 59] width 84 height 24
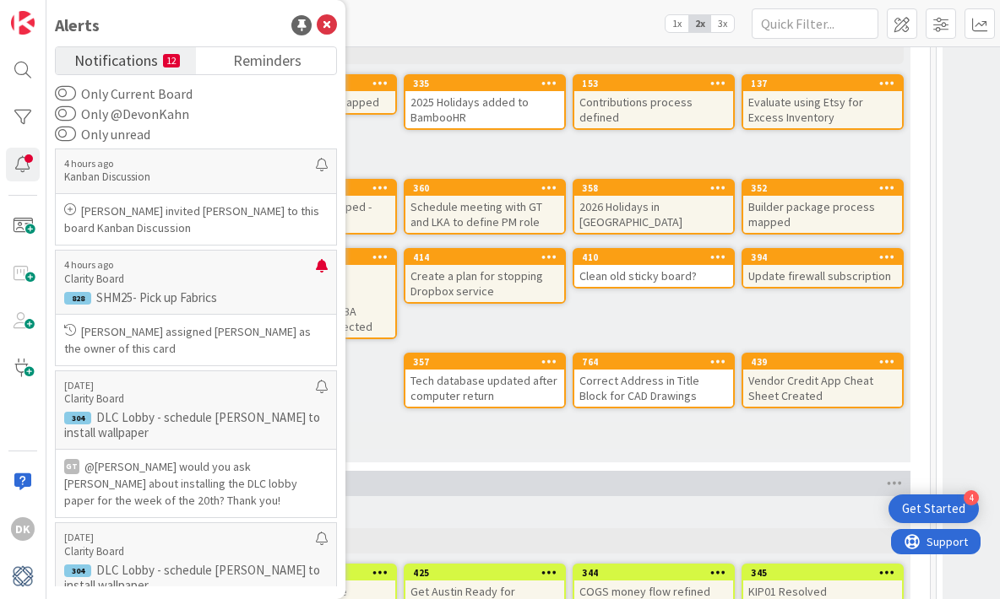
click at [337, 21] on div "Alerts Notifications 12 Reminders Only Current Board Only @DevonKahn Only unrea…" at bounding box center [195, 299] width 299 height 599
click at [322, 24] on icon at bounding box center [327, 25] width 20 height 20
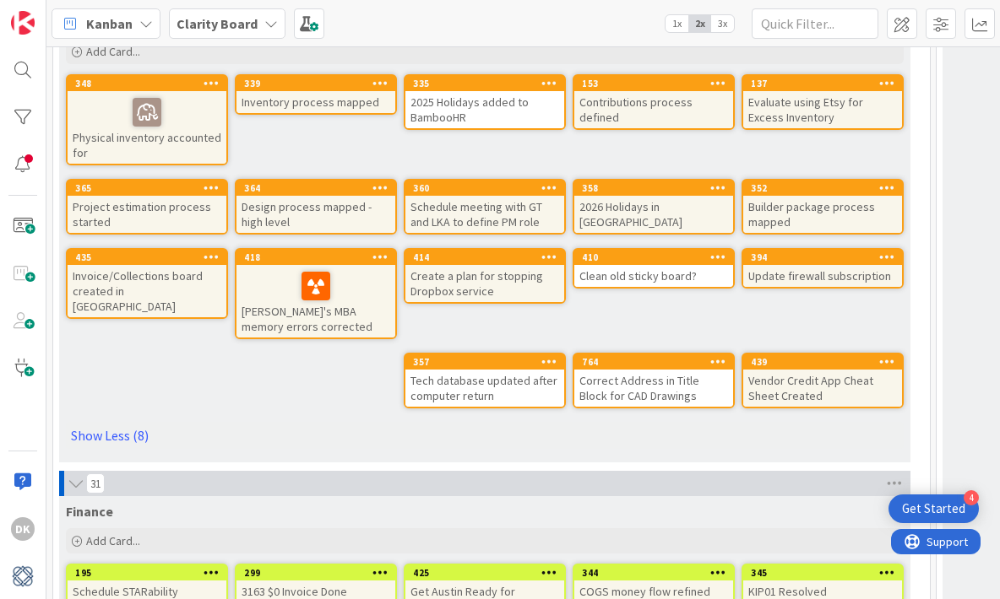
click at [323, 24] on div "Kanban My Zone Organization Select a single board Kanban List (Bulk Actions) Me…" at bounding box center [522, 23] width 953 height 46
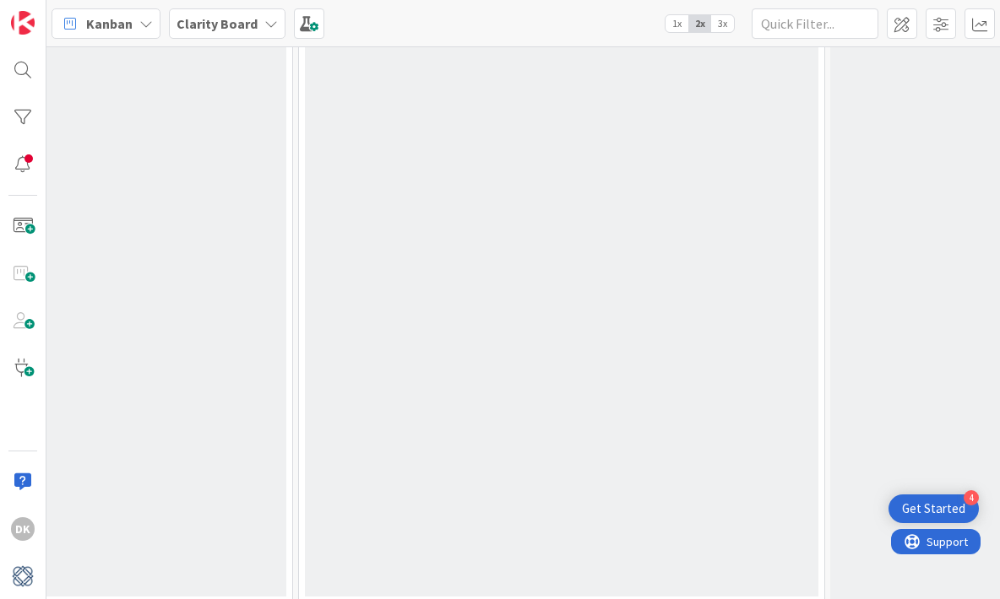
scroll to position [5637, 1171]
